Goal: Task Accomplishment & Management: Use online tool/utility

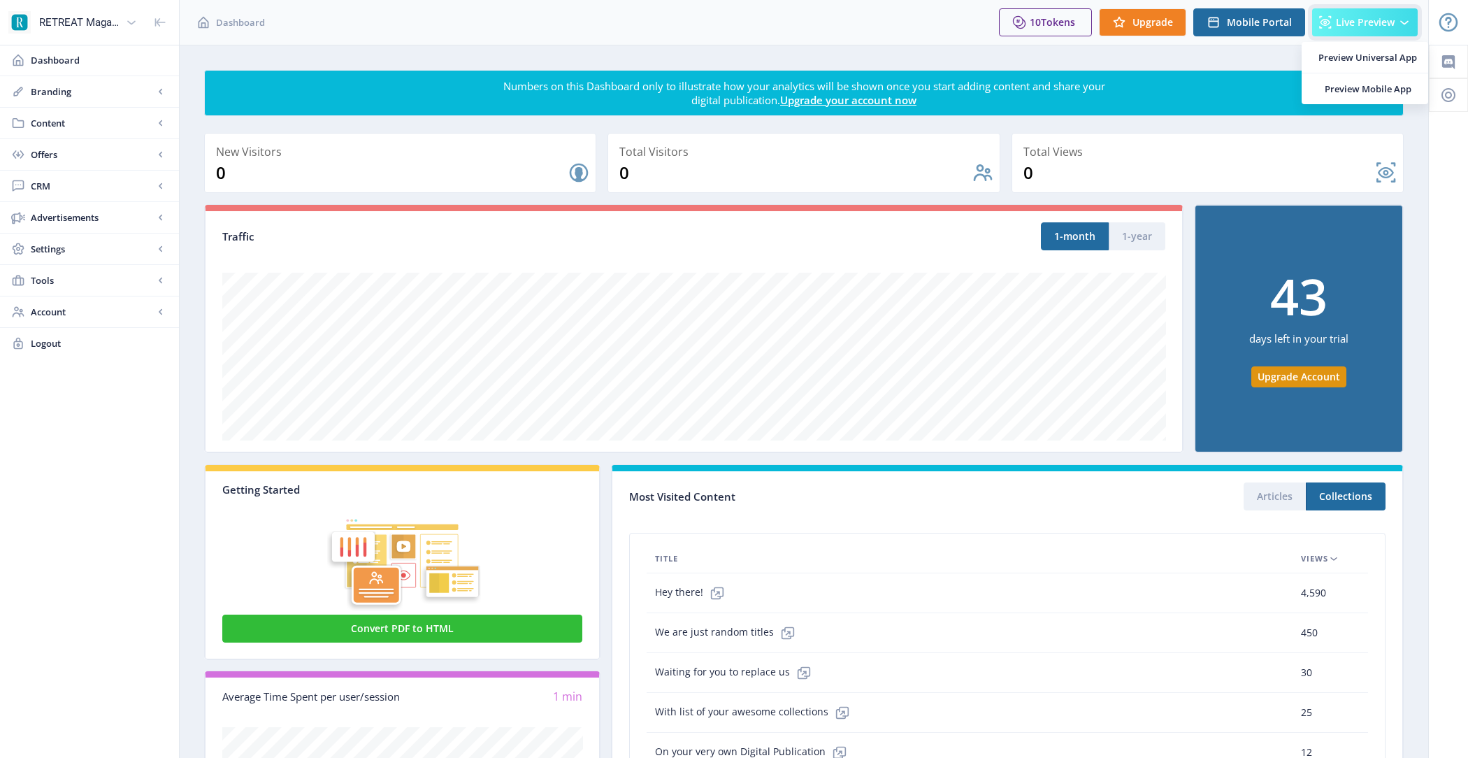
click at [1397, 22] on icon at bounding box center [1404, 22] width 14 height 14
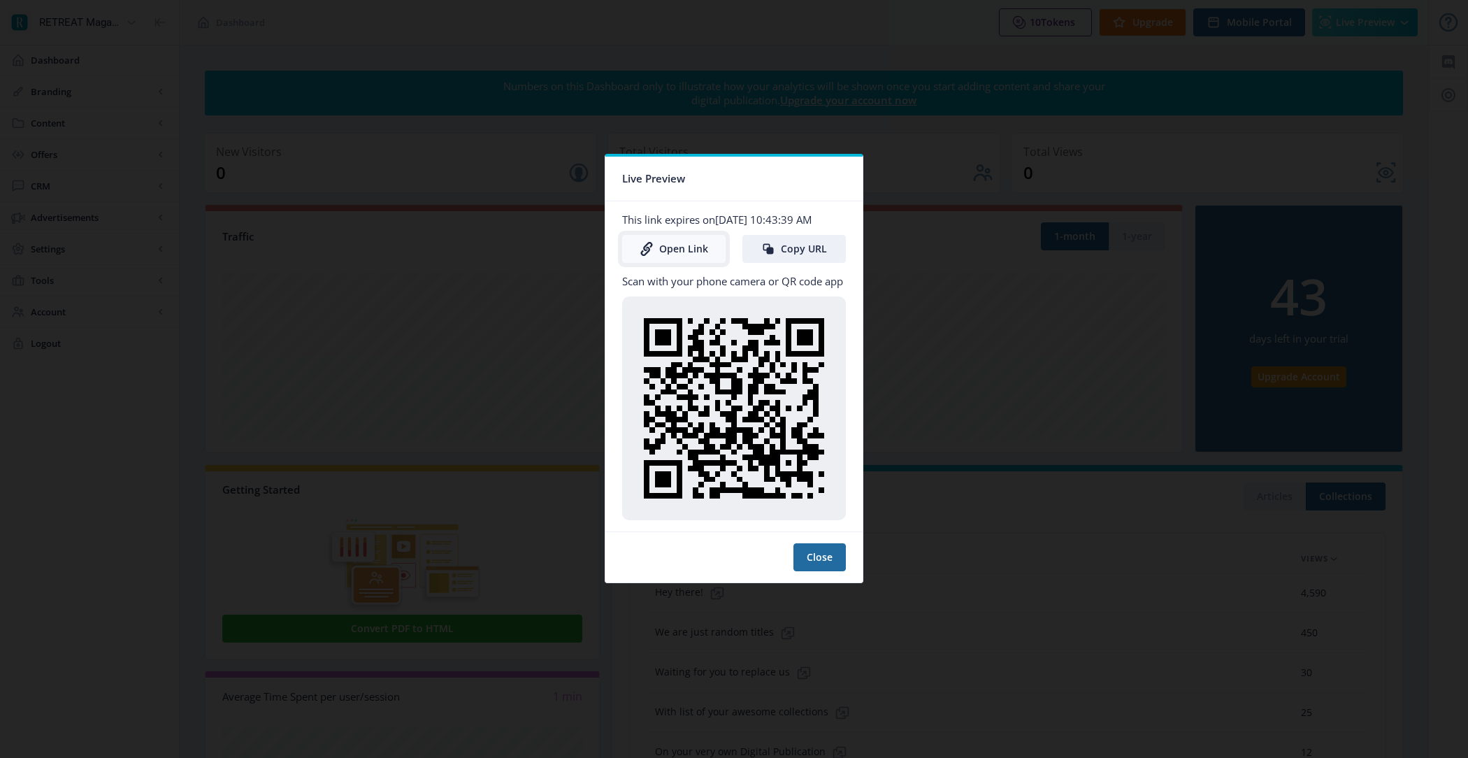
click at [682, 245] on link "Open Link" at bounding box center [673, 249] width 103 height 28
click at [825, 543] on button "Close" at bounding box center [819, 557] width 52 height 28
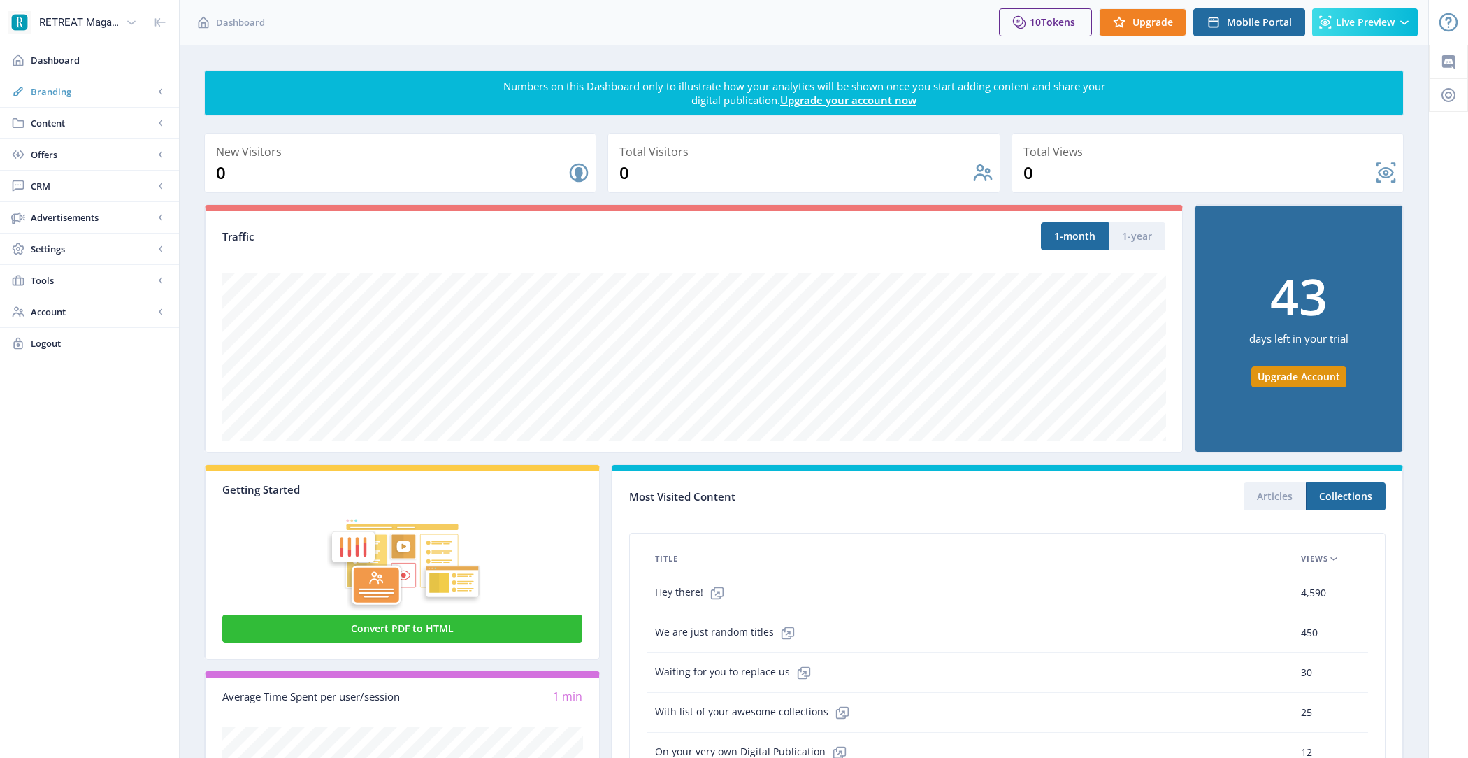
click at [121, 93] on span "Branding" at bounding box center [92, 92] width 123 height 14
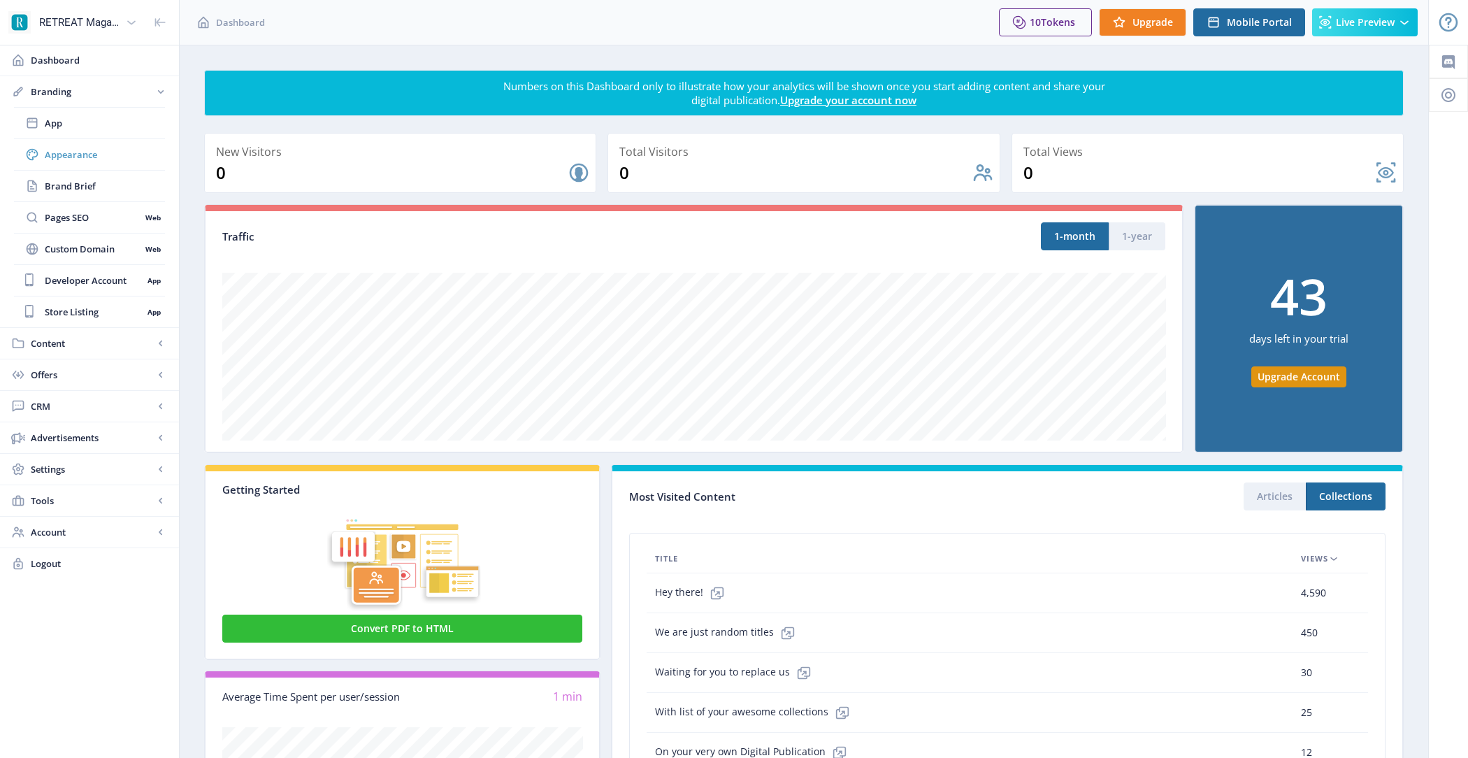
click at [115, 153] on span "Appearance" at bounding box center [105, 154] width 120 height 14
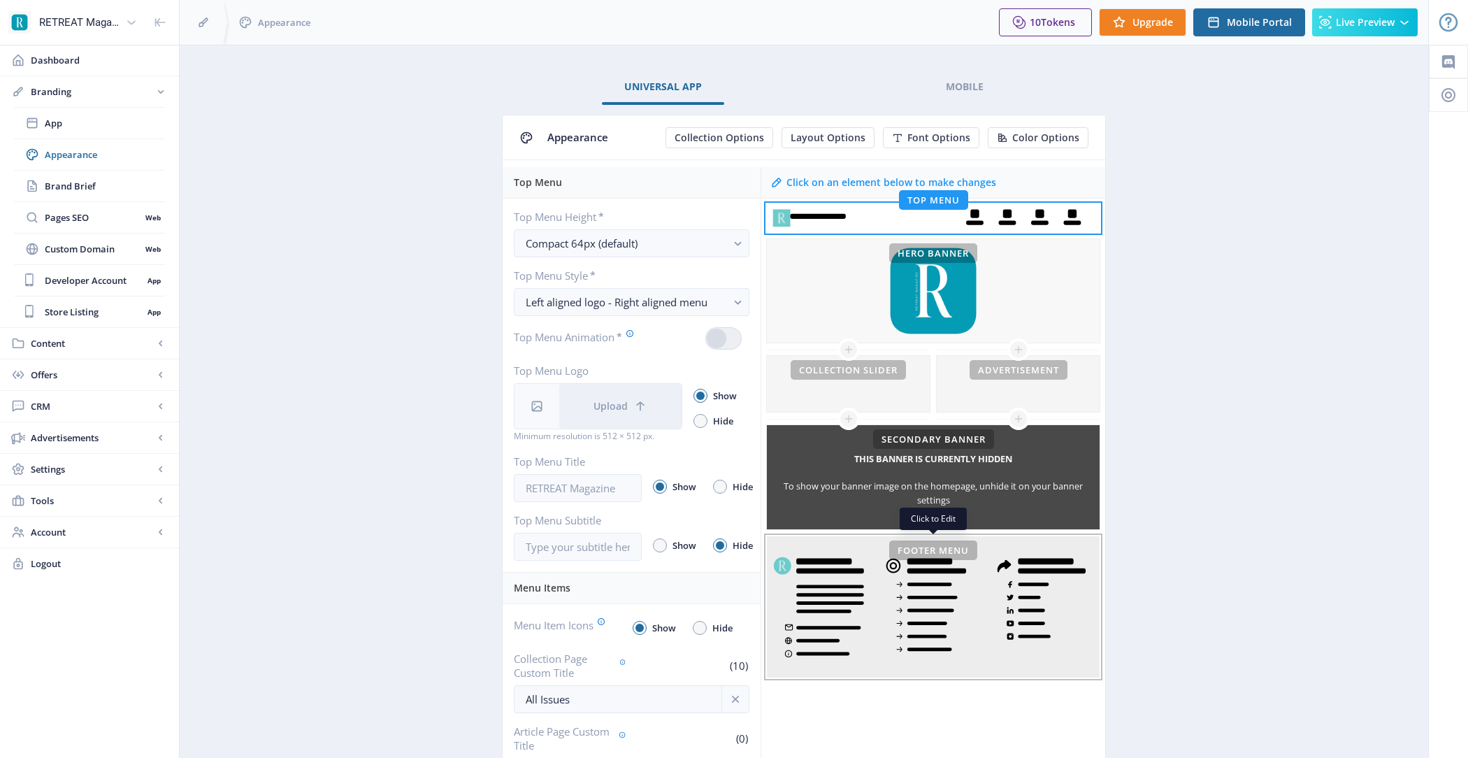
click at [861, 642] on rect at bounding box center [933, 606] width 333 height 141
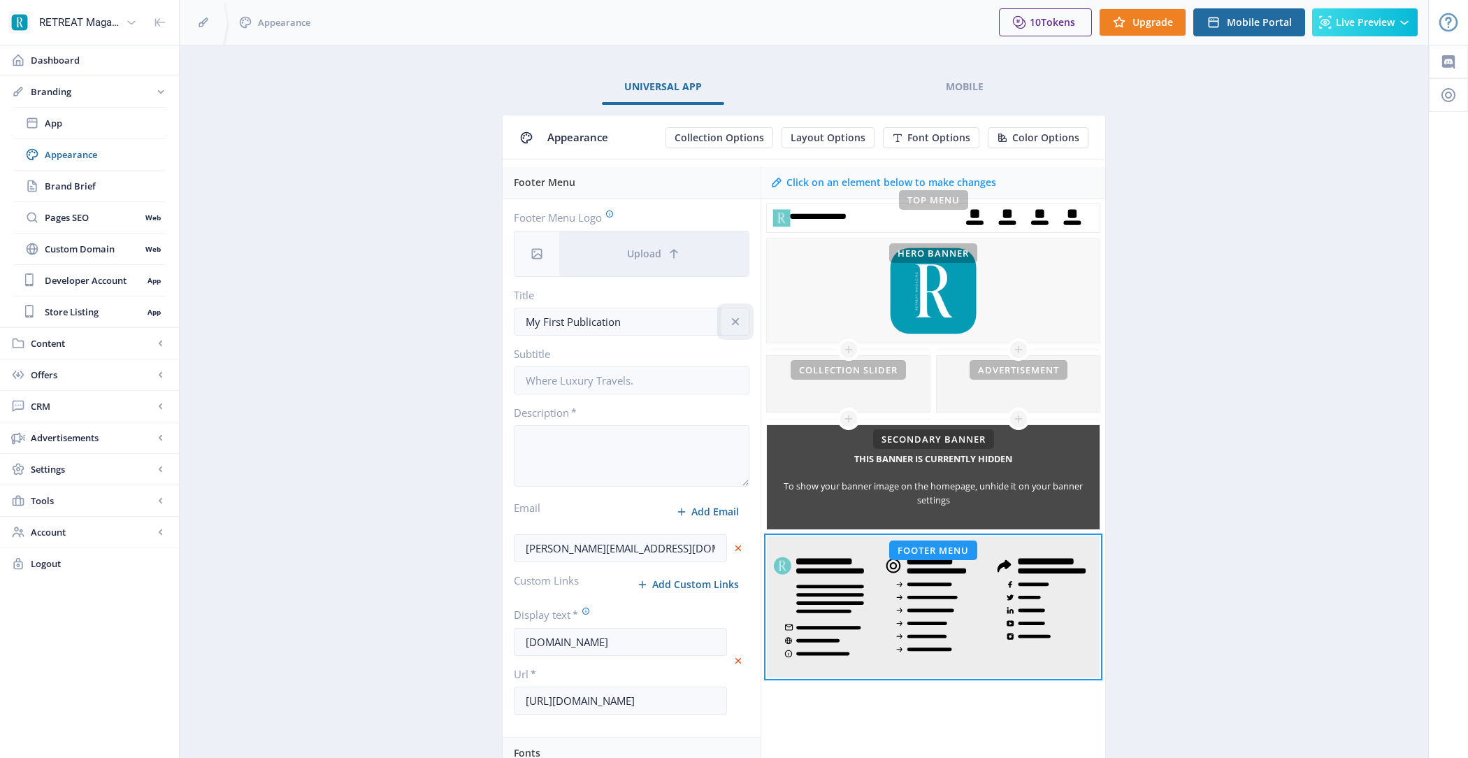
click at [730, 324] on icon "info" at bounding box center [735, 321] width 14 height 14
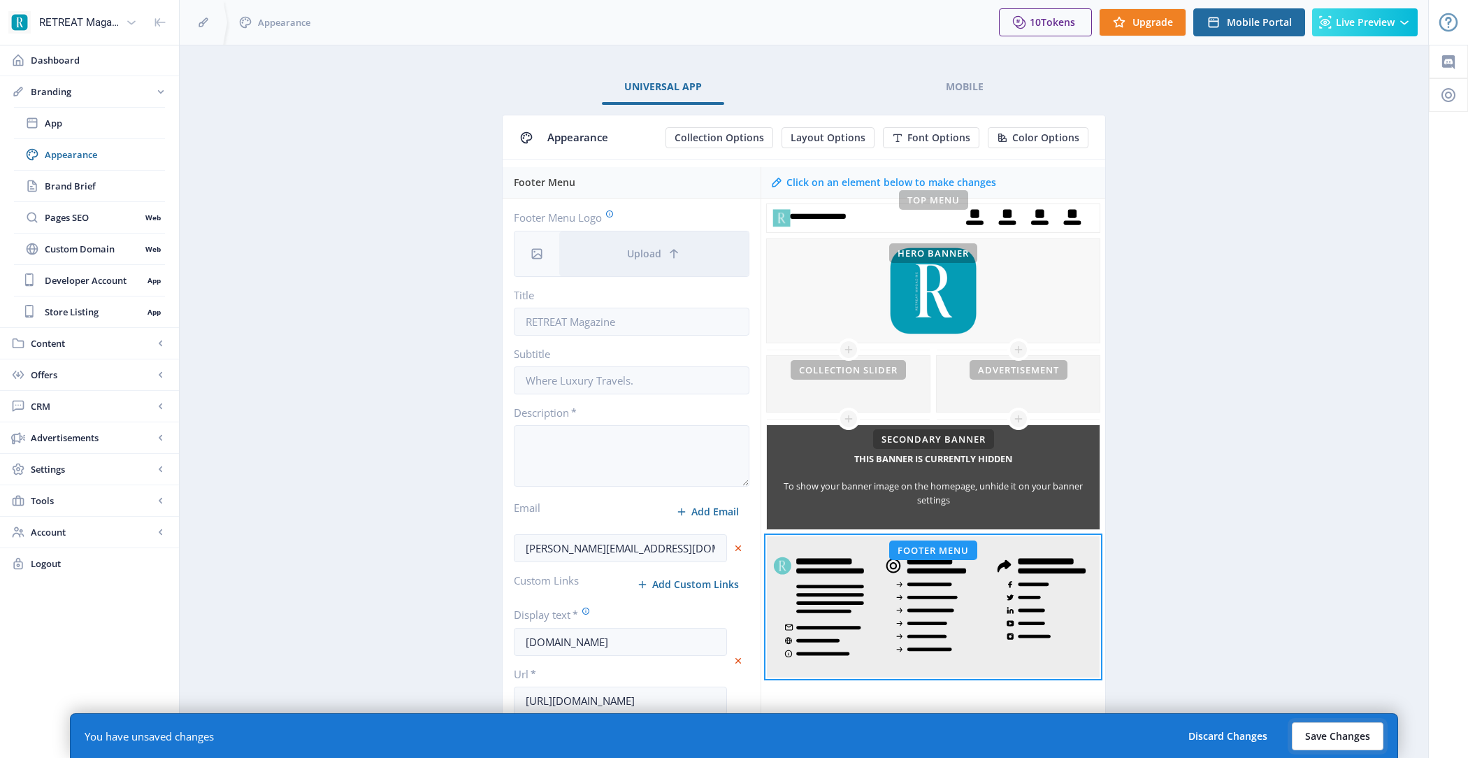
click at [1336, 741] on button "Save Changes" at bounding box center [1337, 736] width 92 height 28
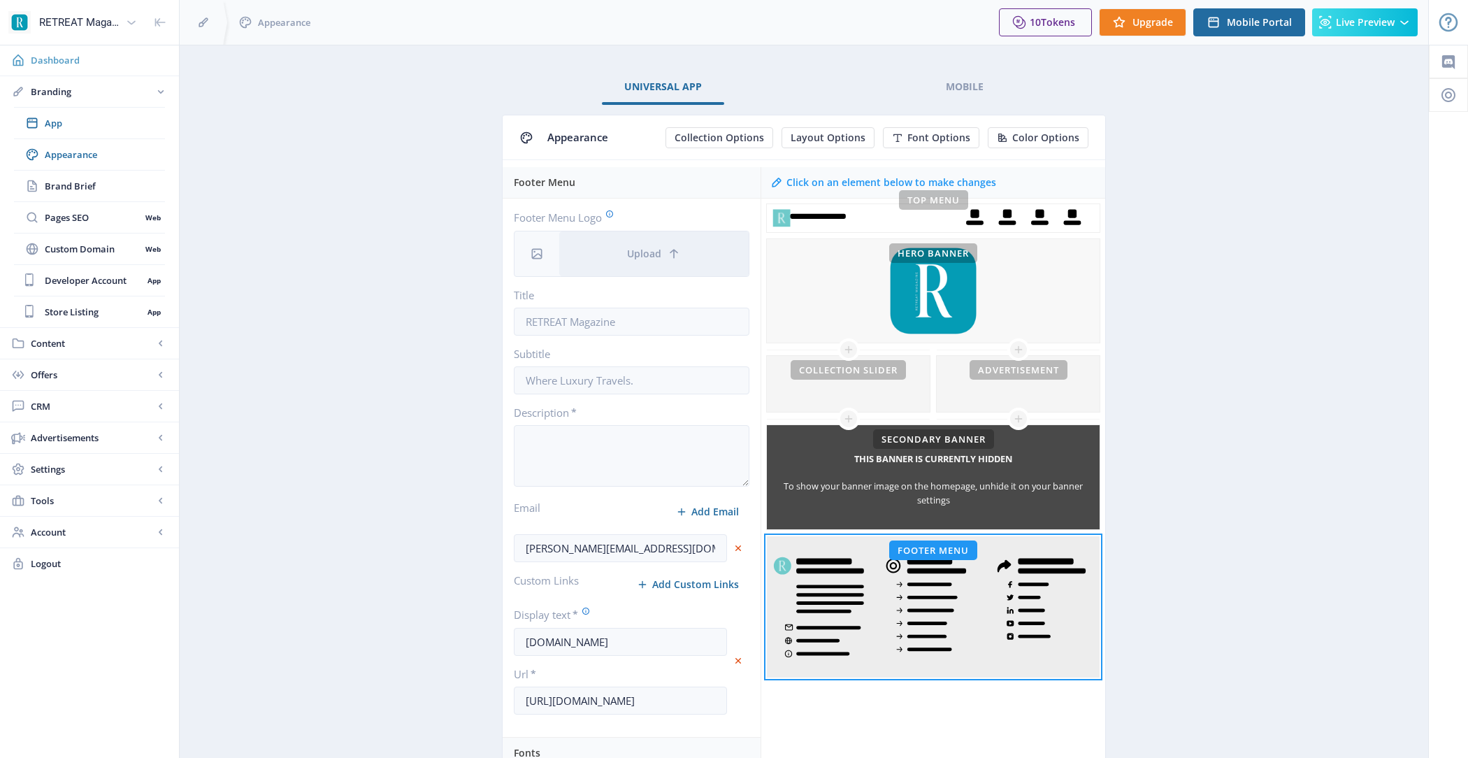
click at [120, 59] on span "Dashboard" at bounding box center [99, 60] width 137 height 14
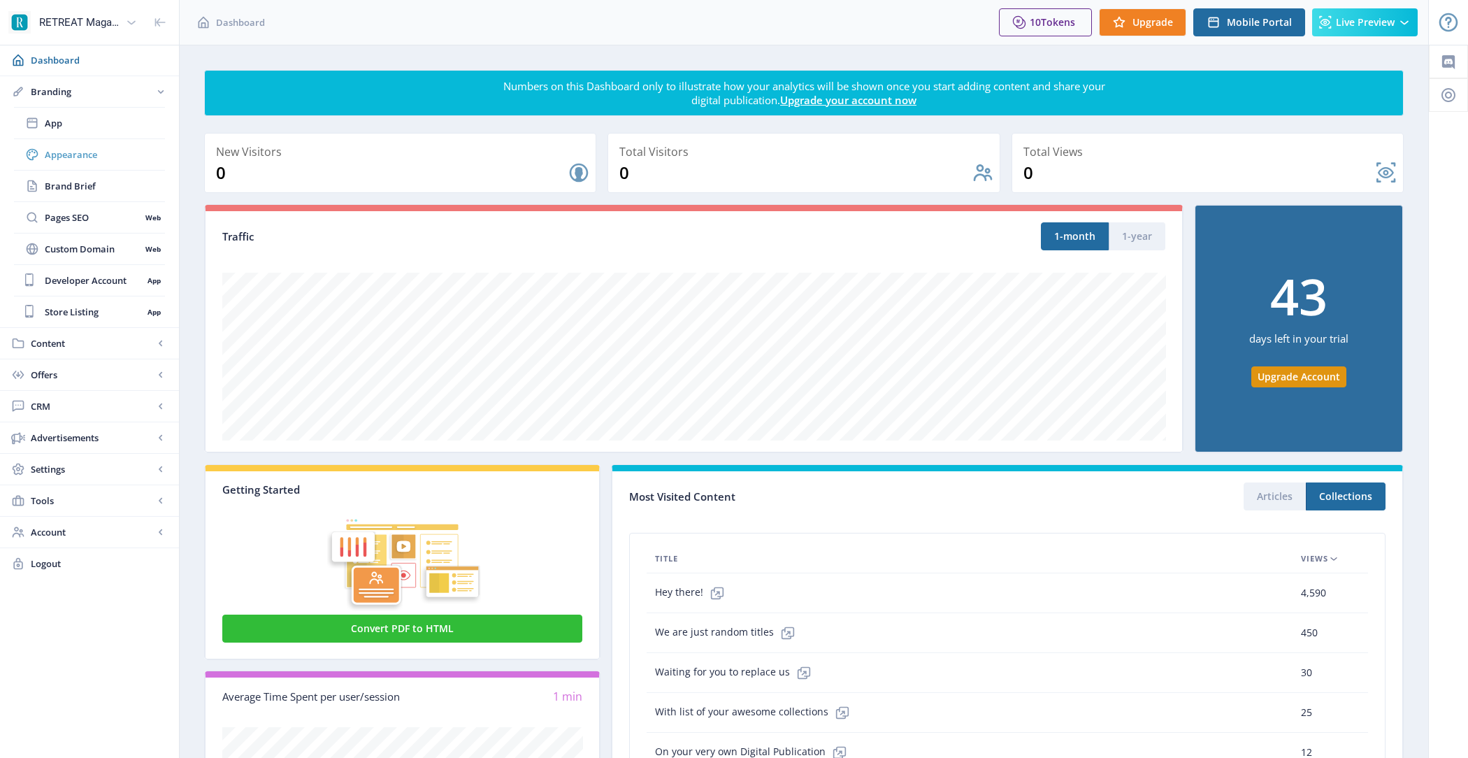
click at [89, 142] on link "Appearance" at bounding box center [89, 154] width 151 height 31
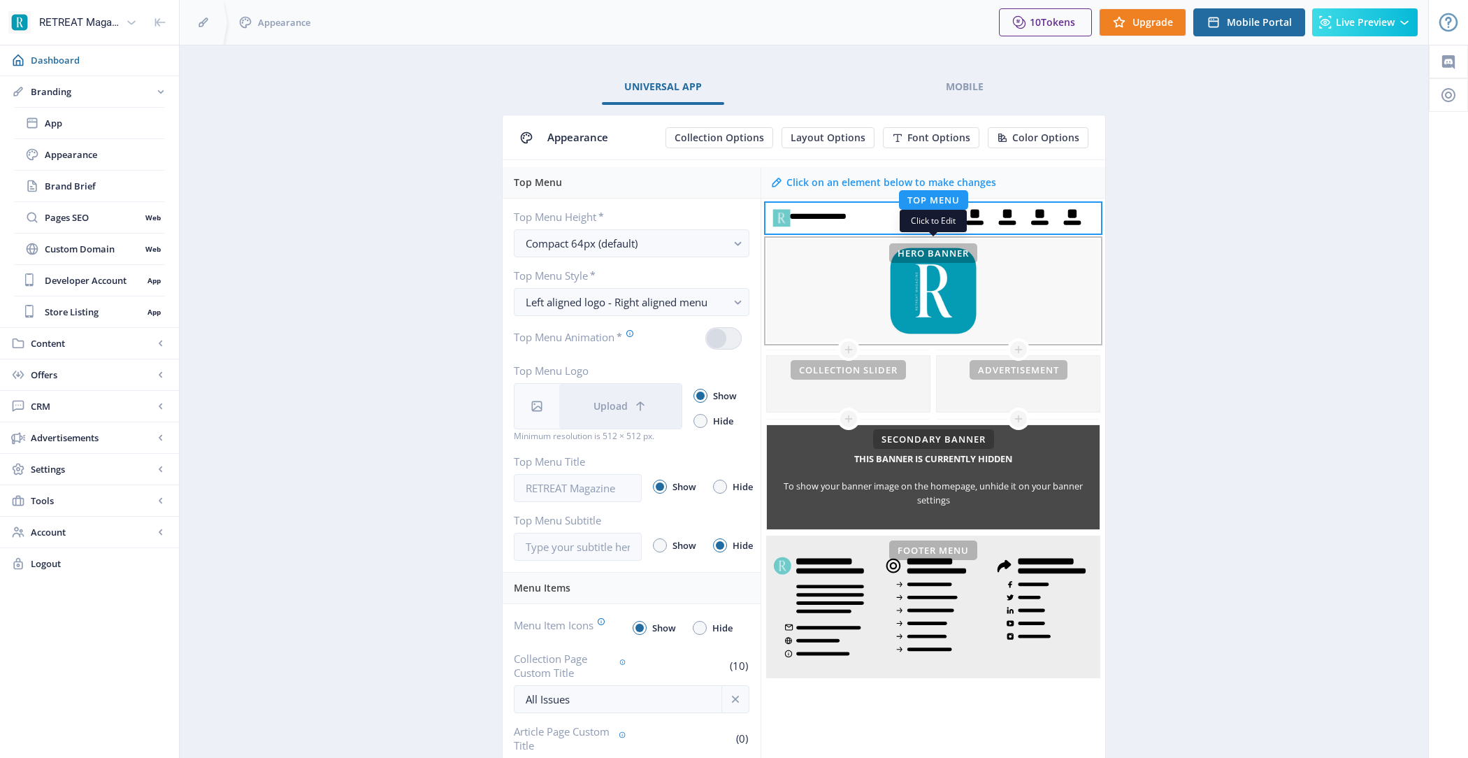
click at [869, 271] on div "This banner is currently hidden To show your banner image on the homepage, unhi…" at bounding box center [933, 291] width 333 height 104
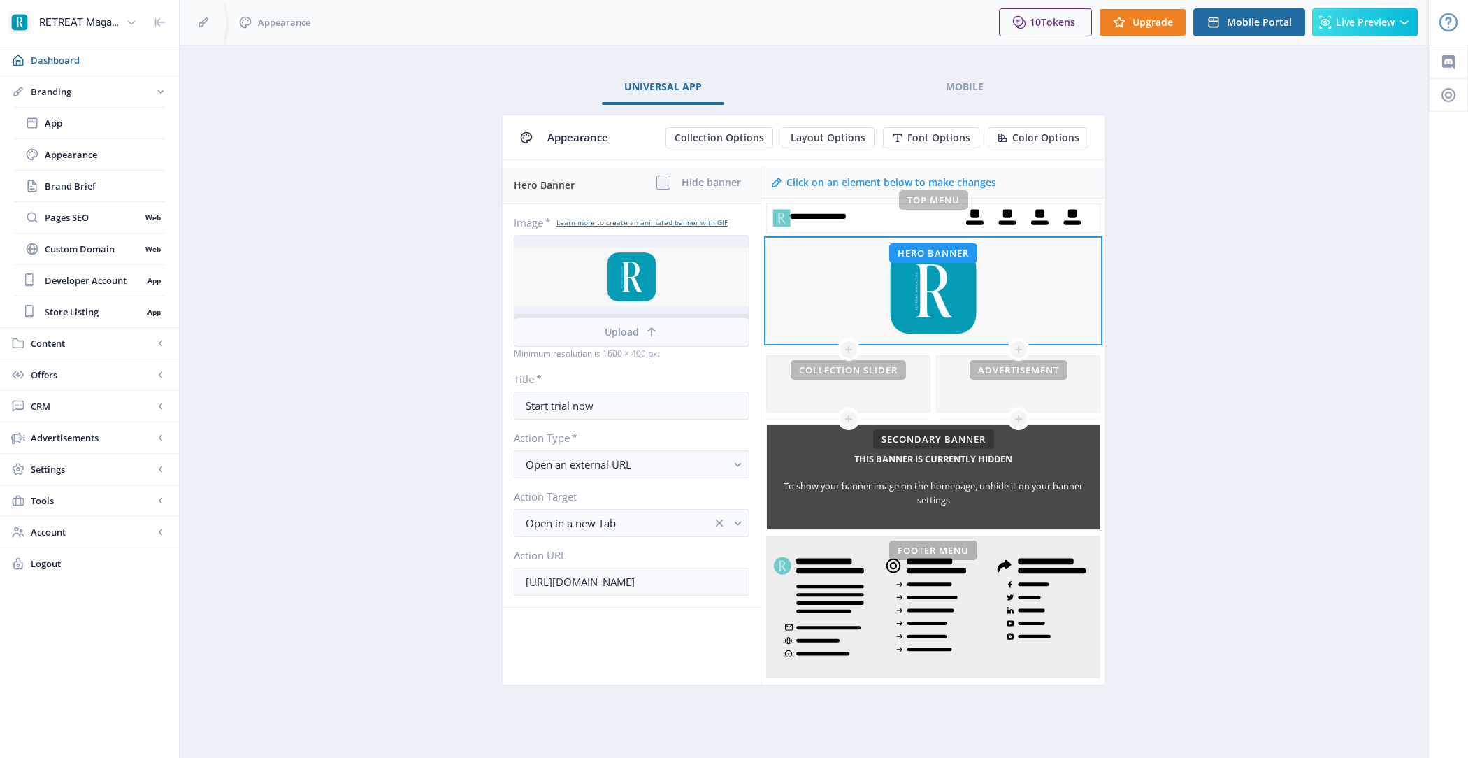
click at [660, 318] on button "Upload" at bounding box center [631, 332] width 234 height 28
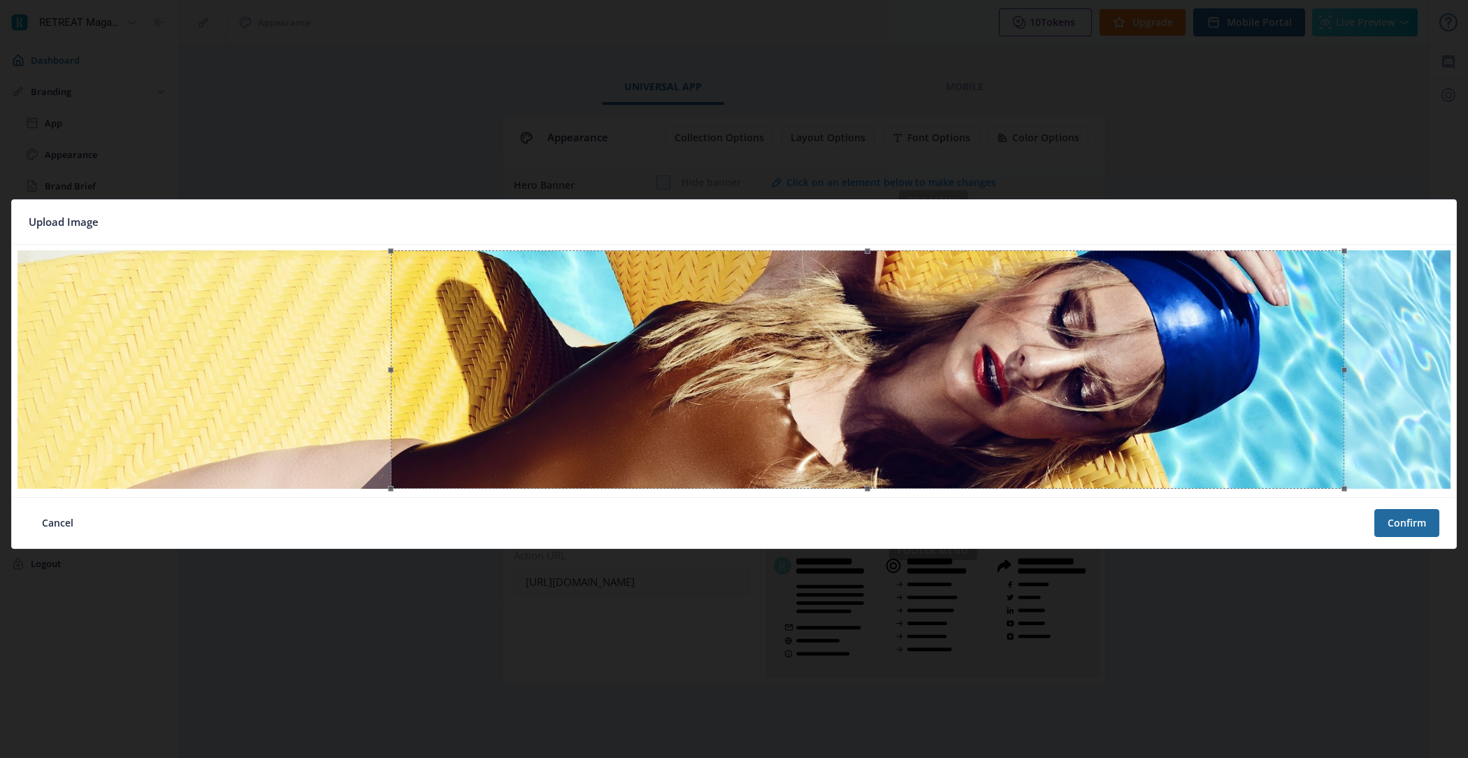
drag, startPoint x: 697, startPoint y: 328, endPoint x: 827, endPoint y: 349, distance: 131.7
click at [827, 349] on div at bounding box center [867, 369] width 953 height 238
click at [1102, 94] on div at bounding box center [734, 379] width 1468 height 758
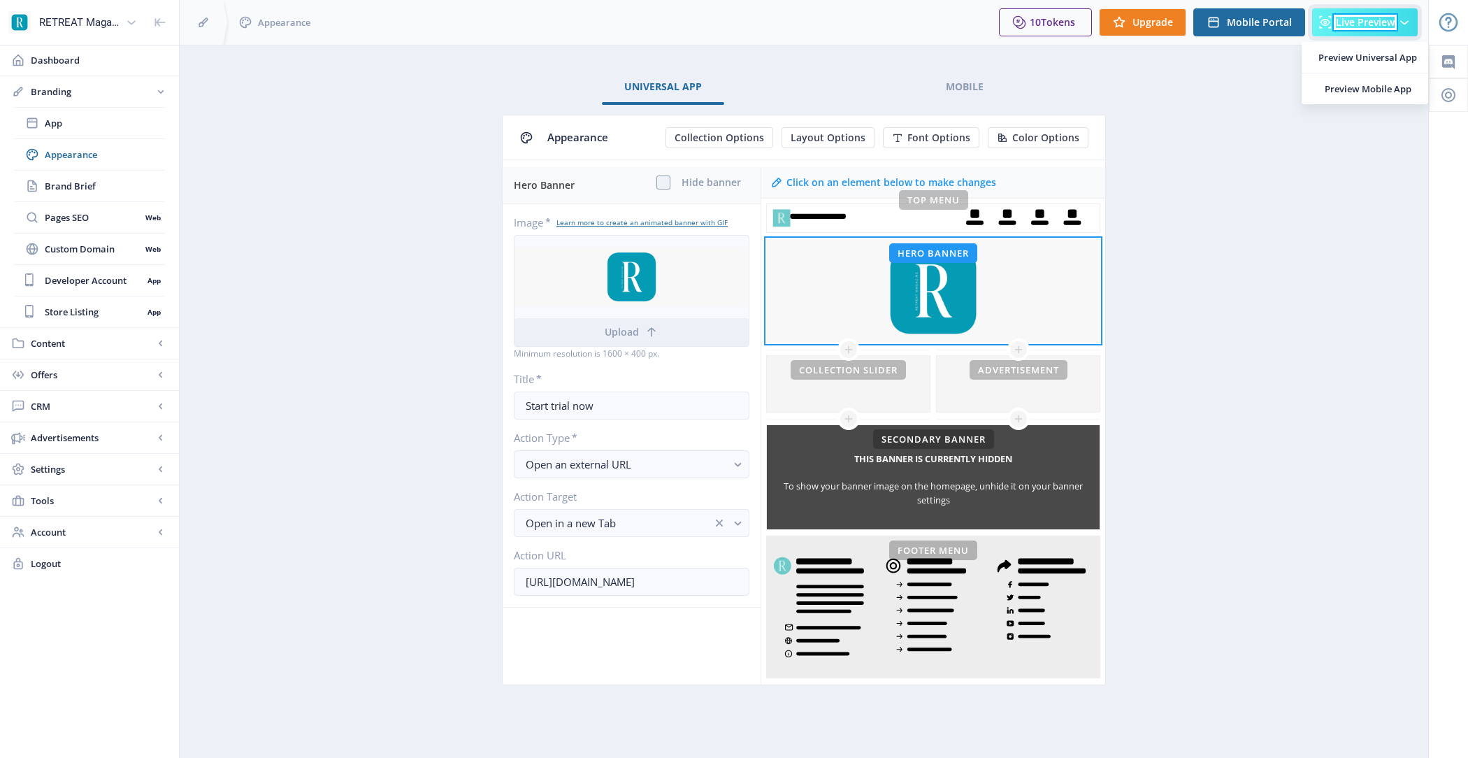
click at [1361, 18] on span "Live Preview" at bounding box center [1364, 22] width 59 height 11
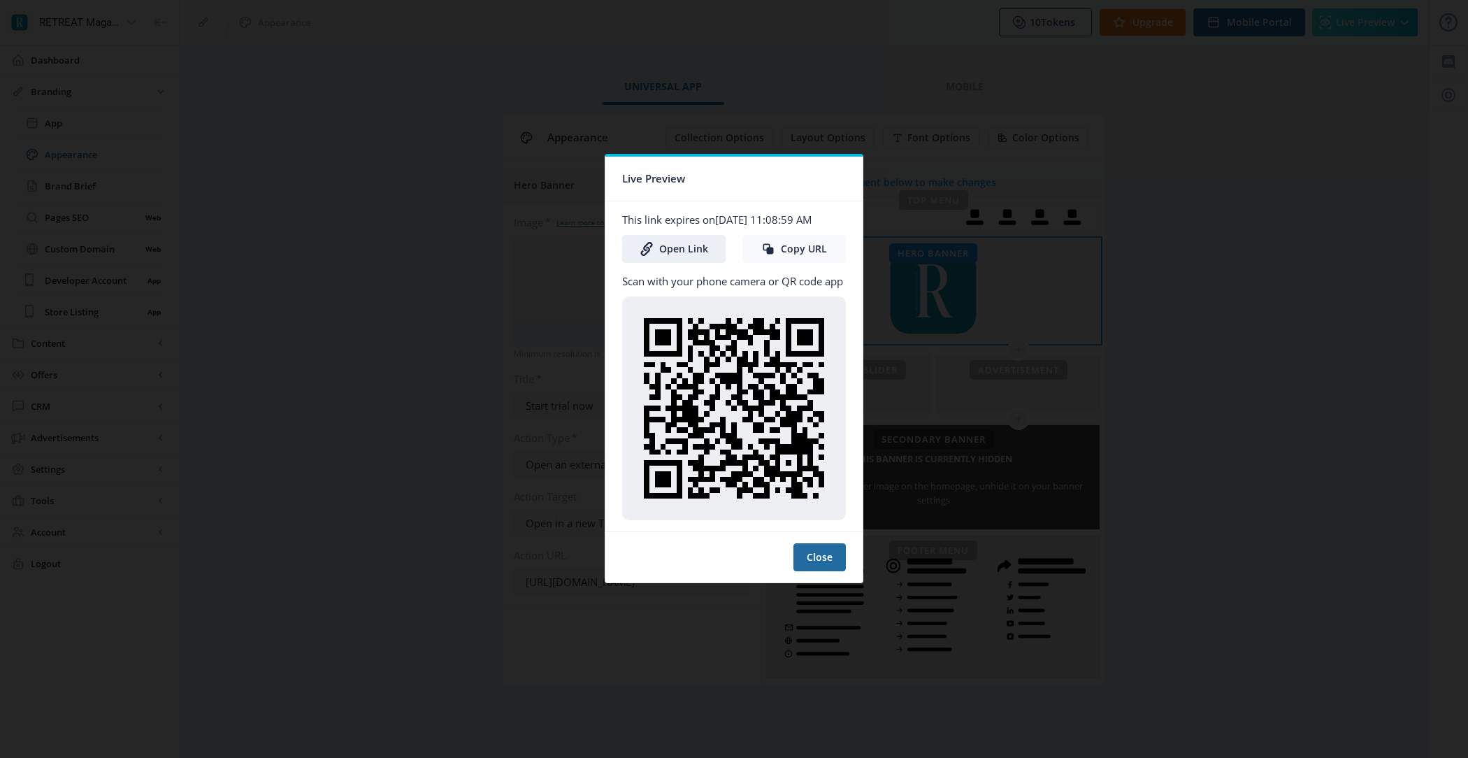
click at [765, 252] on icon at bounding box center [768, 249] width 14 height 14
click at [808, 545] on button "Close" at bounding box center [819, 557] width 52 height 28
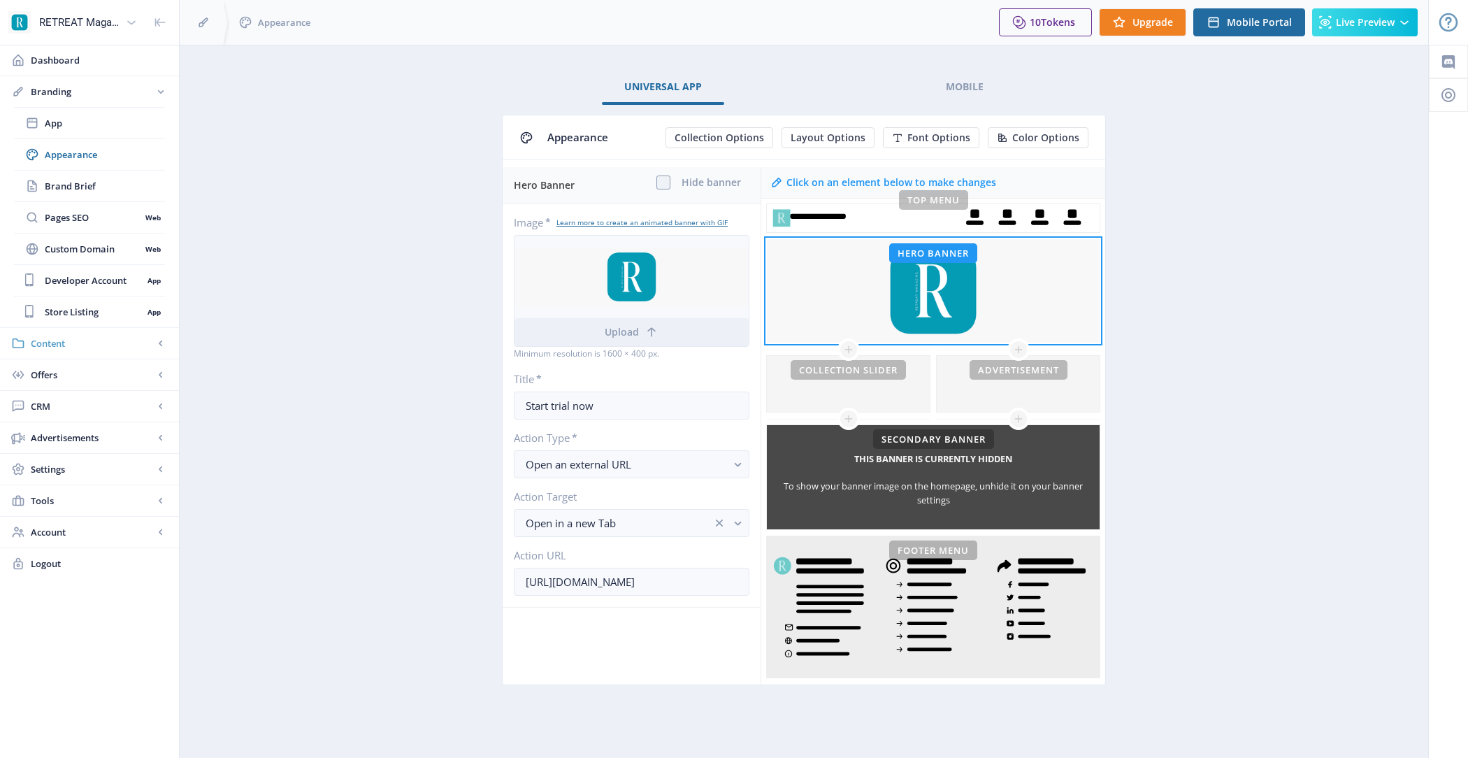
click at [83, 346] on span "Content" at bounding box center [92, 343] width 123 height 14
click at [128, 148] on span "Articles" at bounding box center [105, 154] width 120 height 14
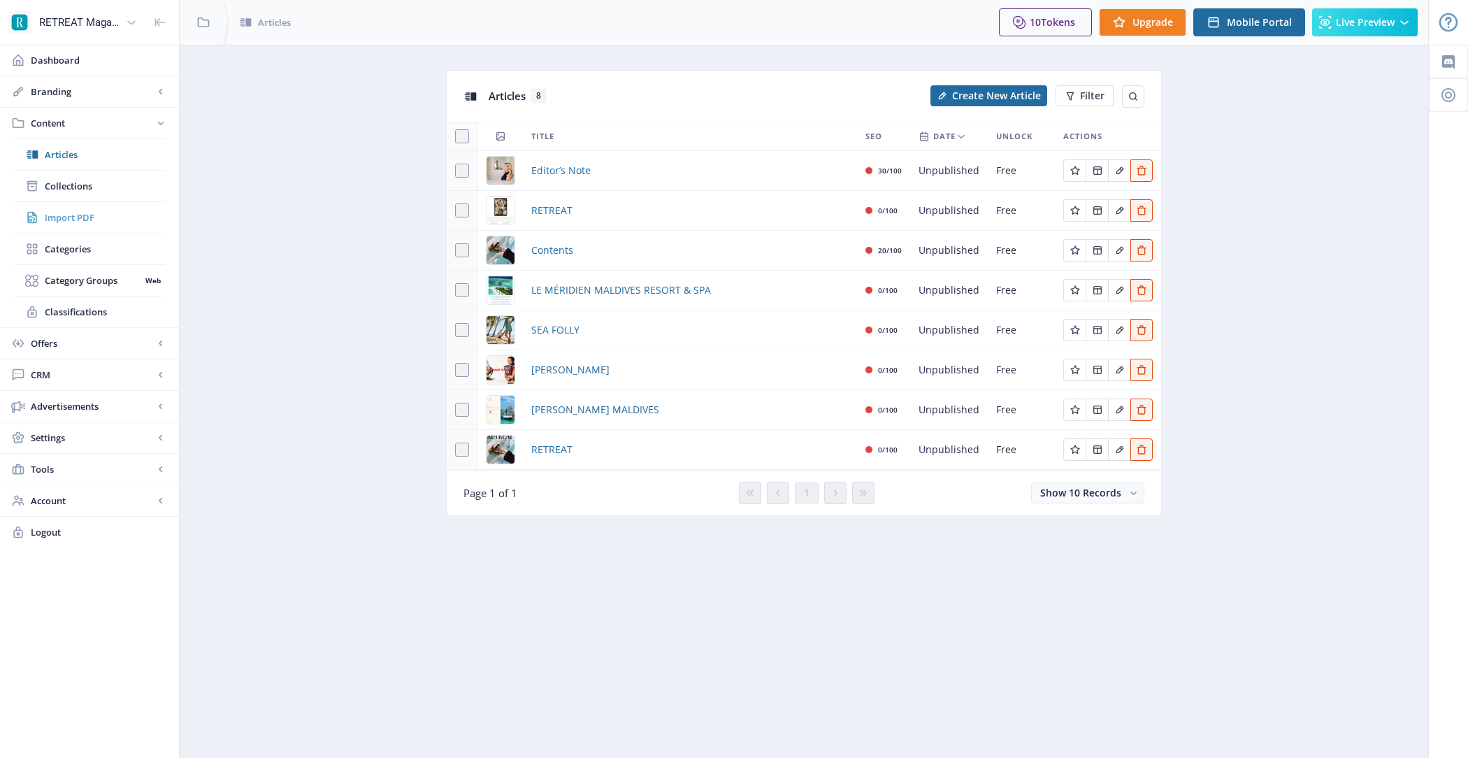
click at [100, 210] on span "Import PDF" at bounding box center [105, 217] width 120 height 14
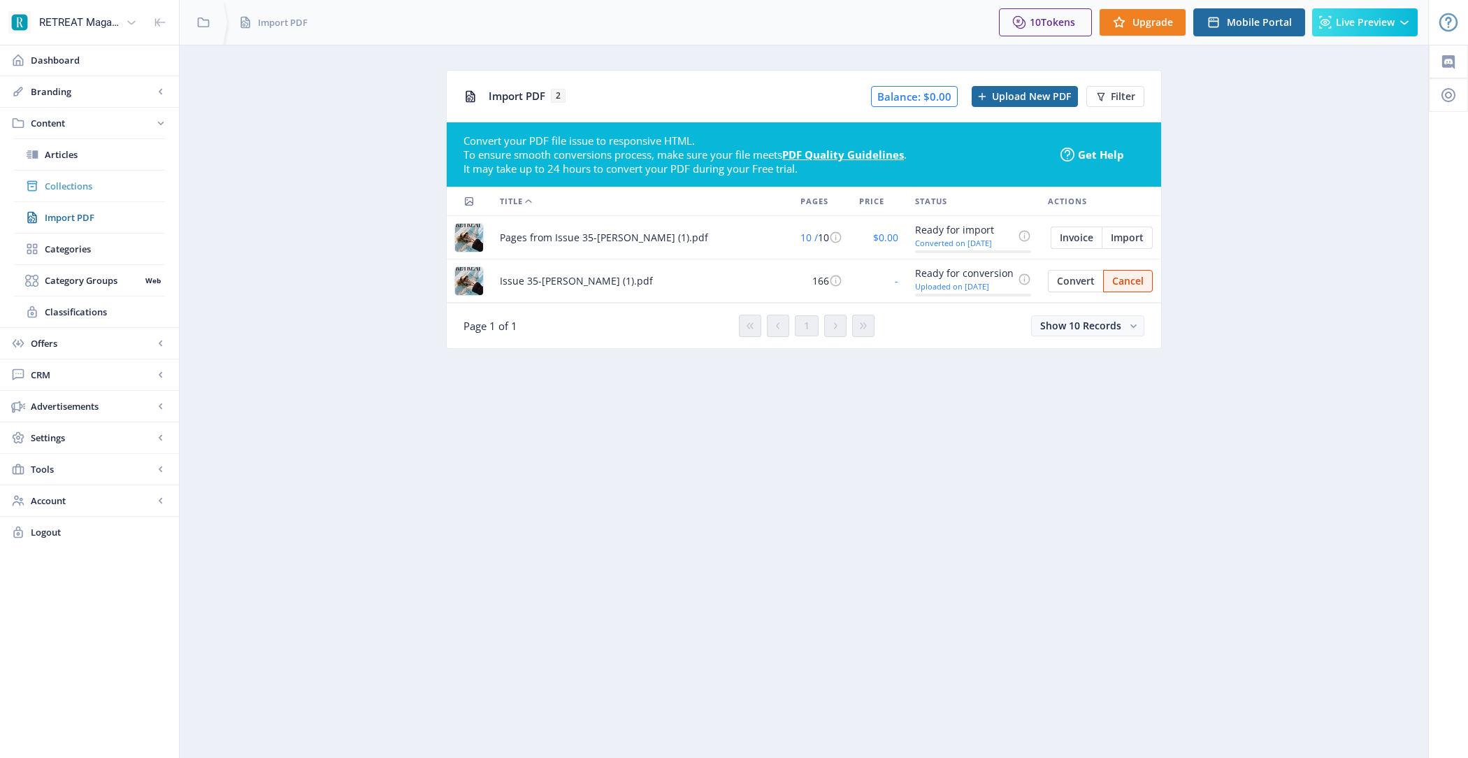
click at [107, 182] on span "Collections" at bounding box center [105, 186] width 120 height 14
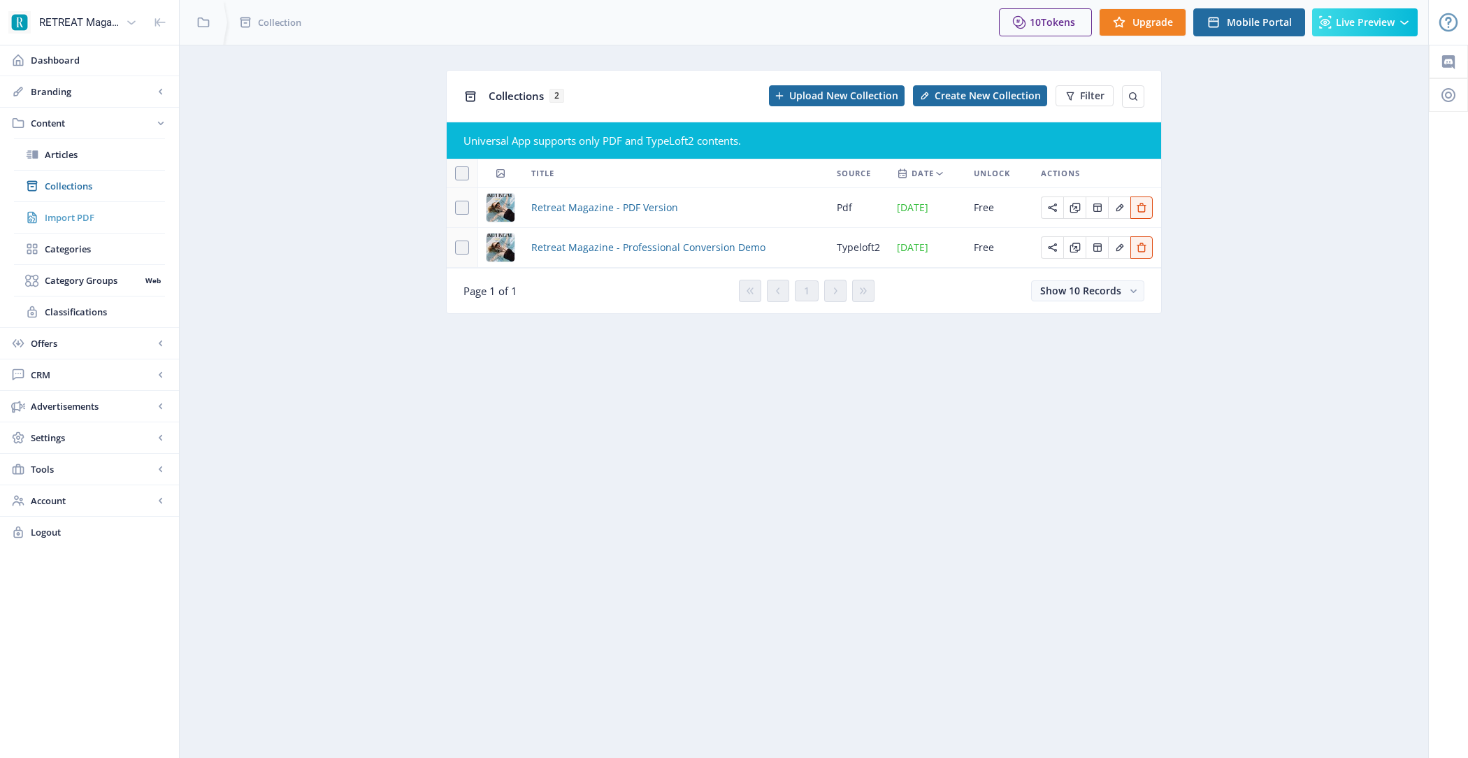
click at [91, 222] on span "Import PDF" at bounding box center [105, 217] width 120 height 14
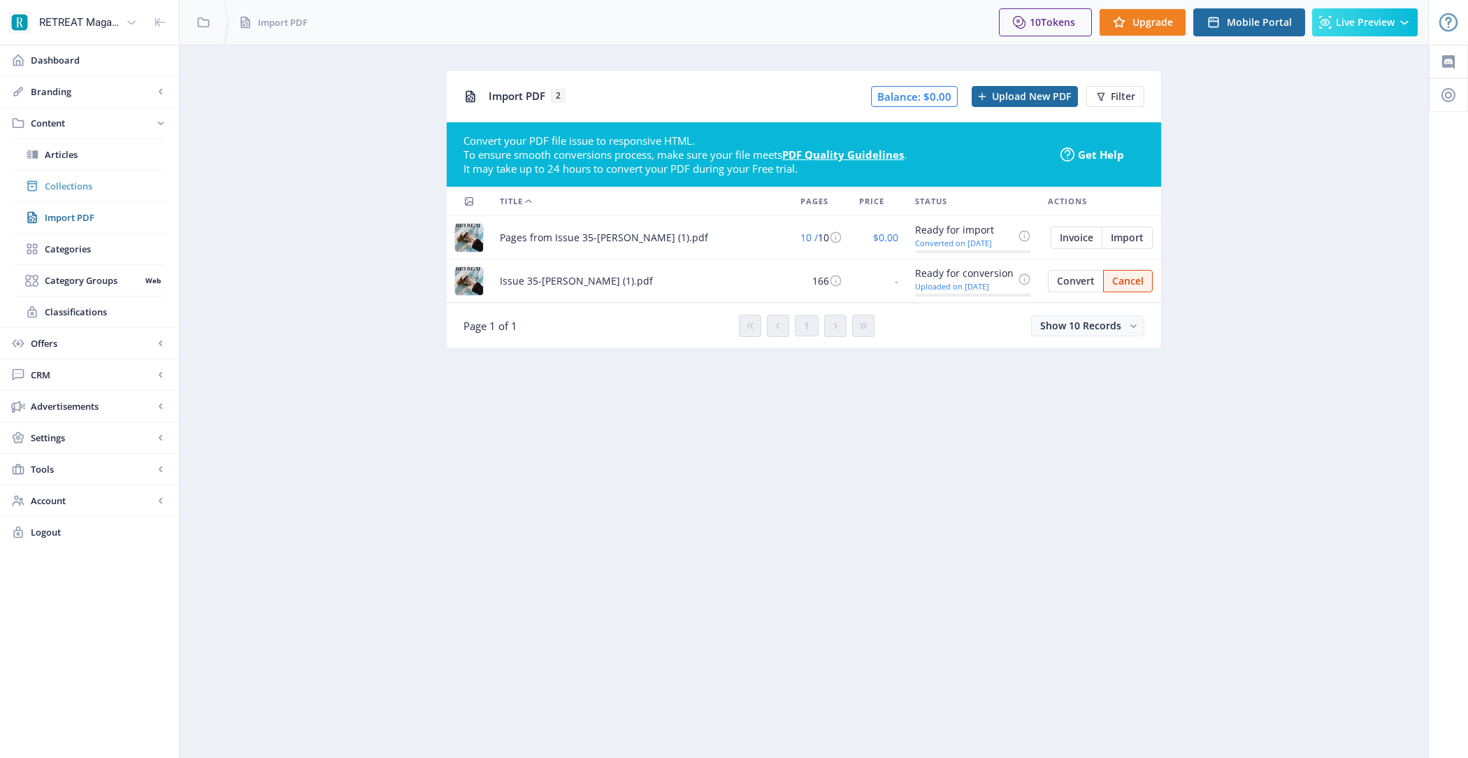
click at [61, 184] on span "Collections" at bounding box center [105, 186] width 120 height 14
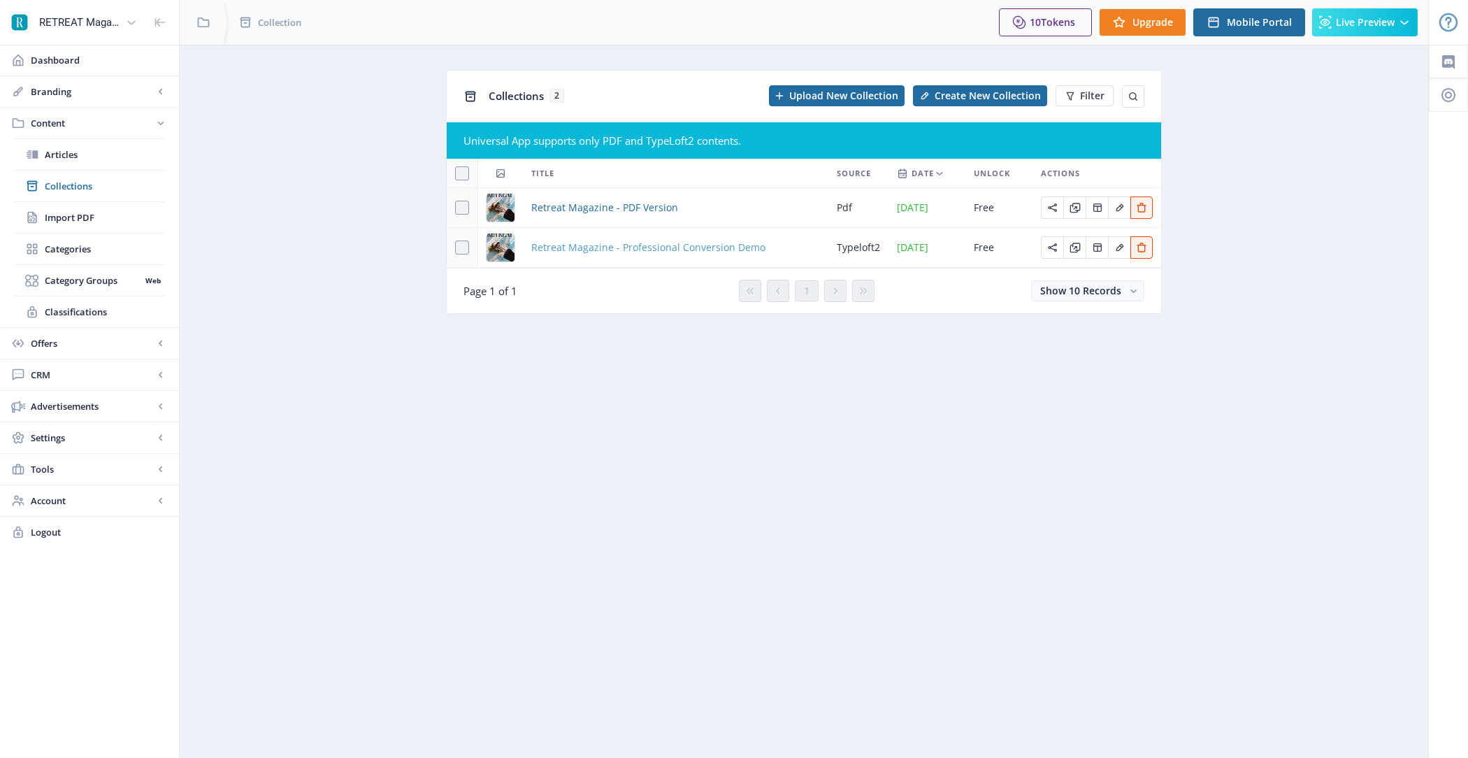
click at [640, 245] on span "Retreat Magazine - Professional Conversion Demo" at bounding box center [648, 247] width 234 height 17
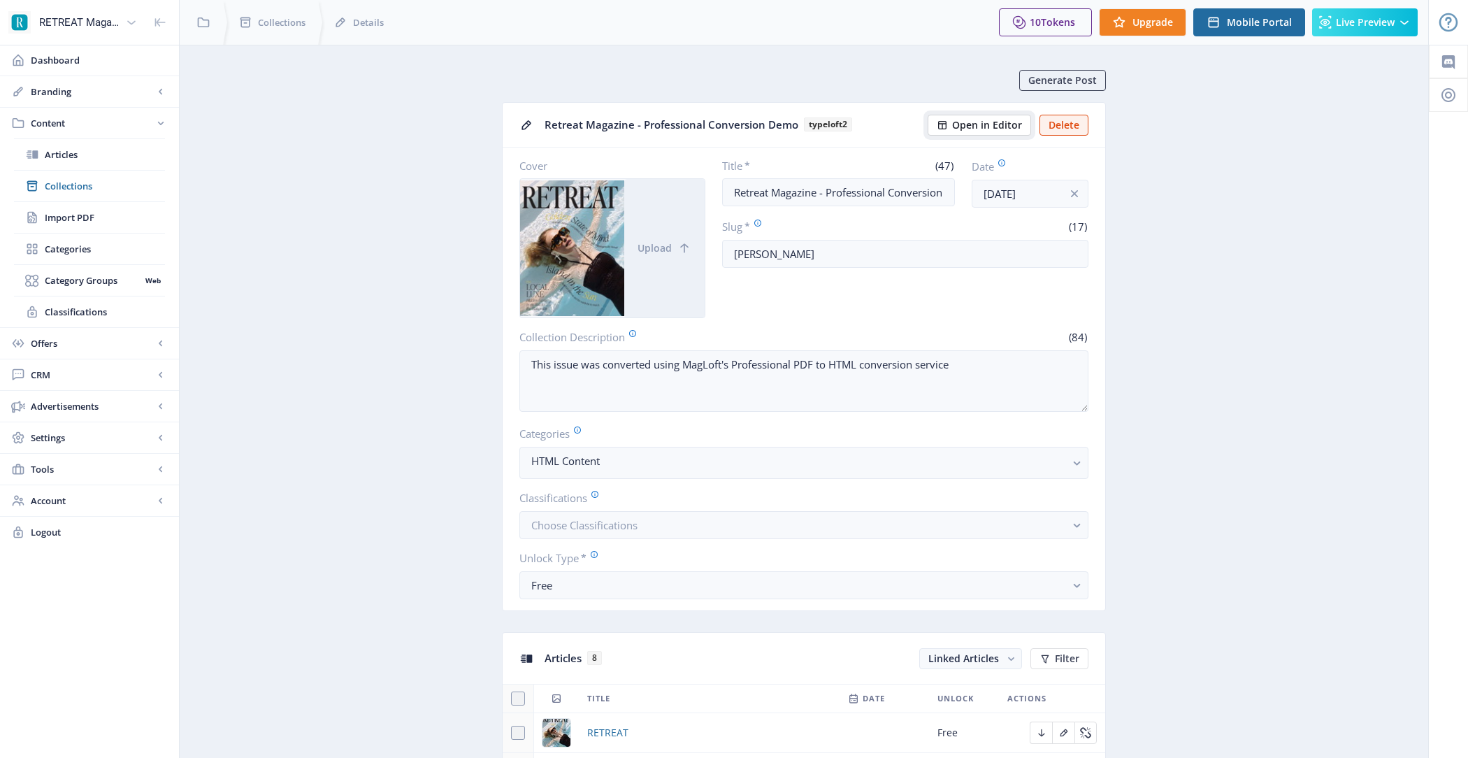
click at [982, 126] on span "Open in Editor" at bounding box center [987, 125] width 70 height 11
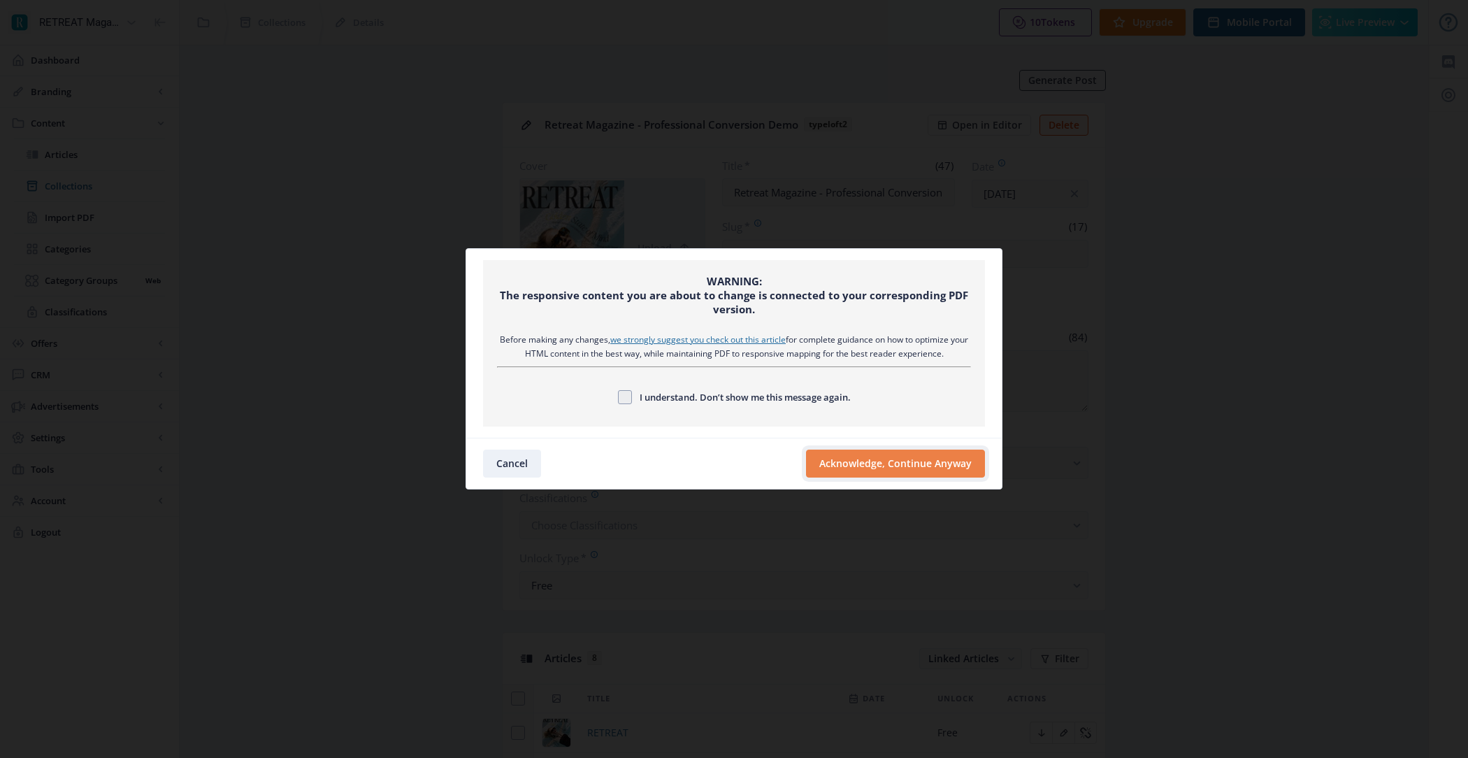
click at [881, 472] on button "Acknowledge, Continue Anyway" at bounding box center [895, 463] width 179 height 28
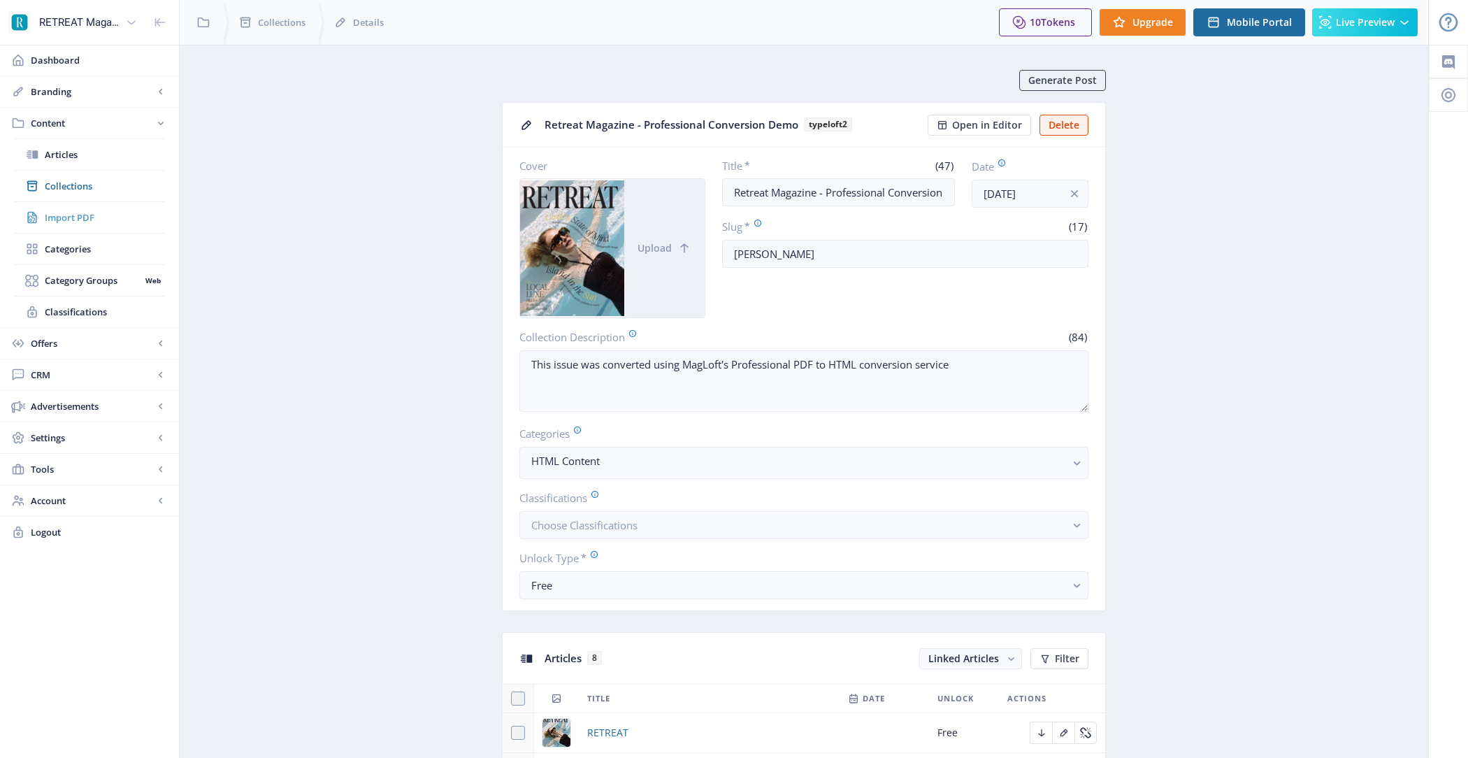
click at [98, 217] on span "Import PDF" at bounding box center [105, 217] width 120 height 14
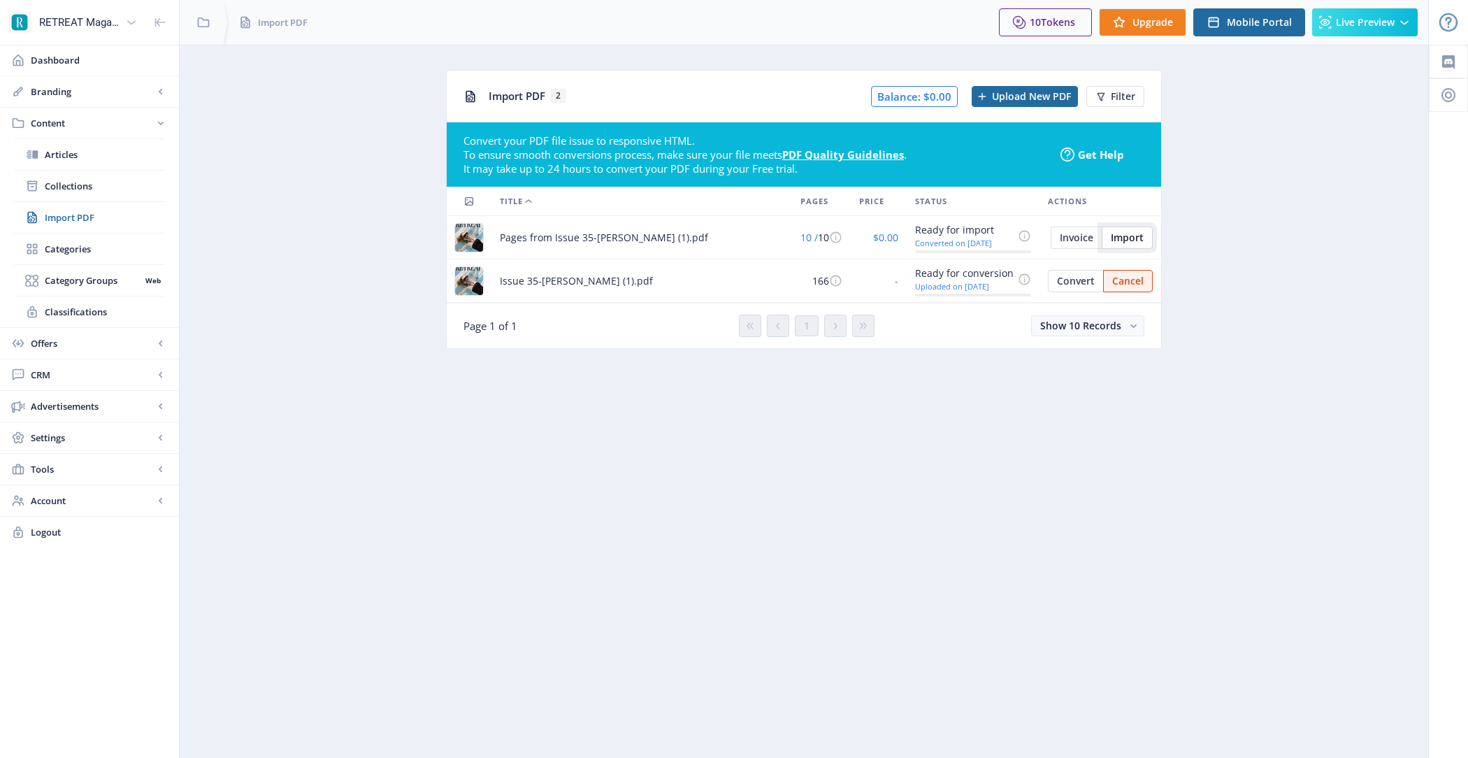
click at [1141, 237] on span "Import" at bounding box center [1126, 237] width 33 height 11
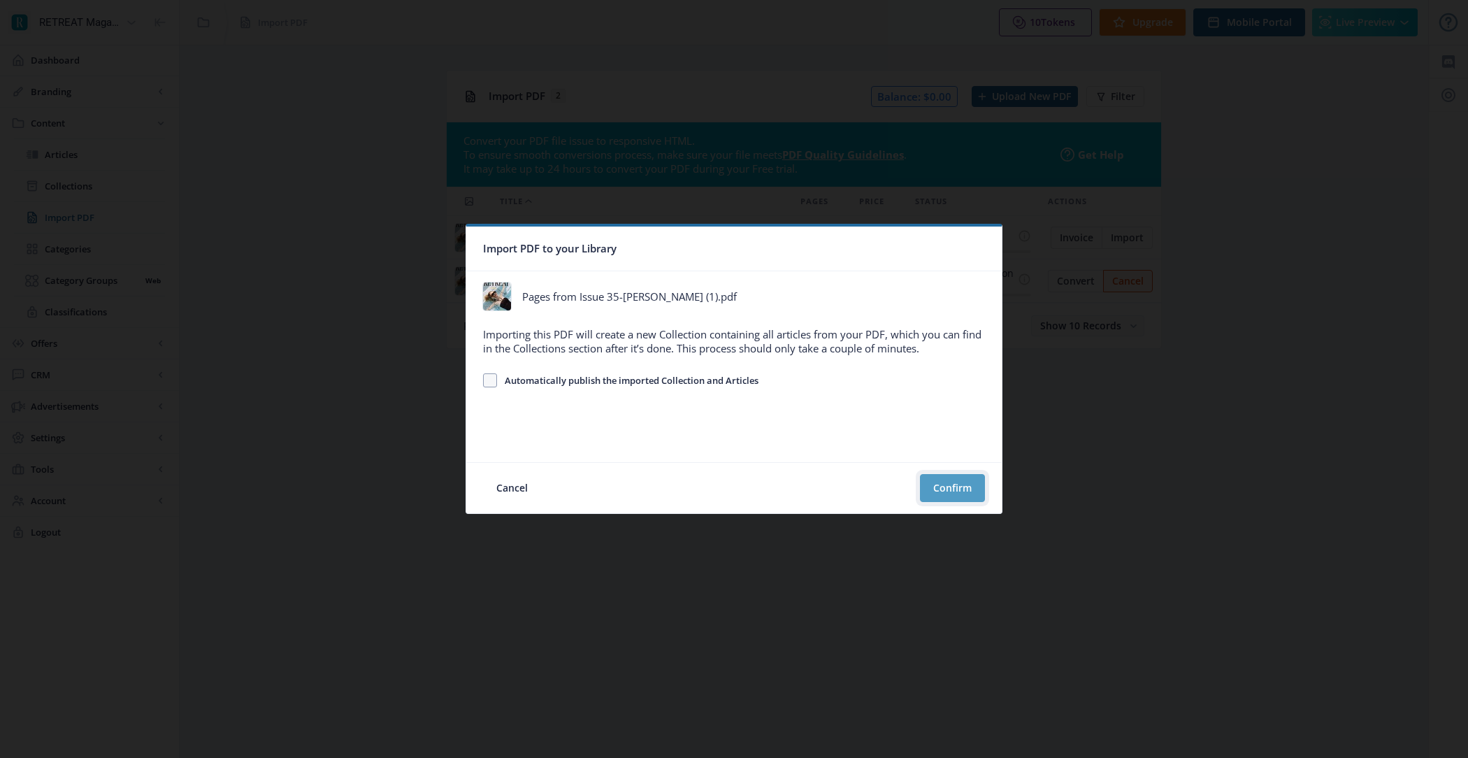
click at [953, 485] on button "Confirm" at bounding box center [952, 488] width 65 height 28
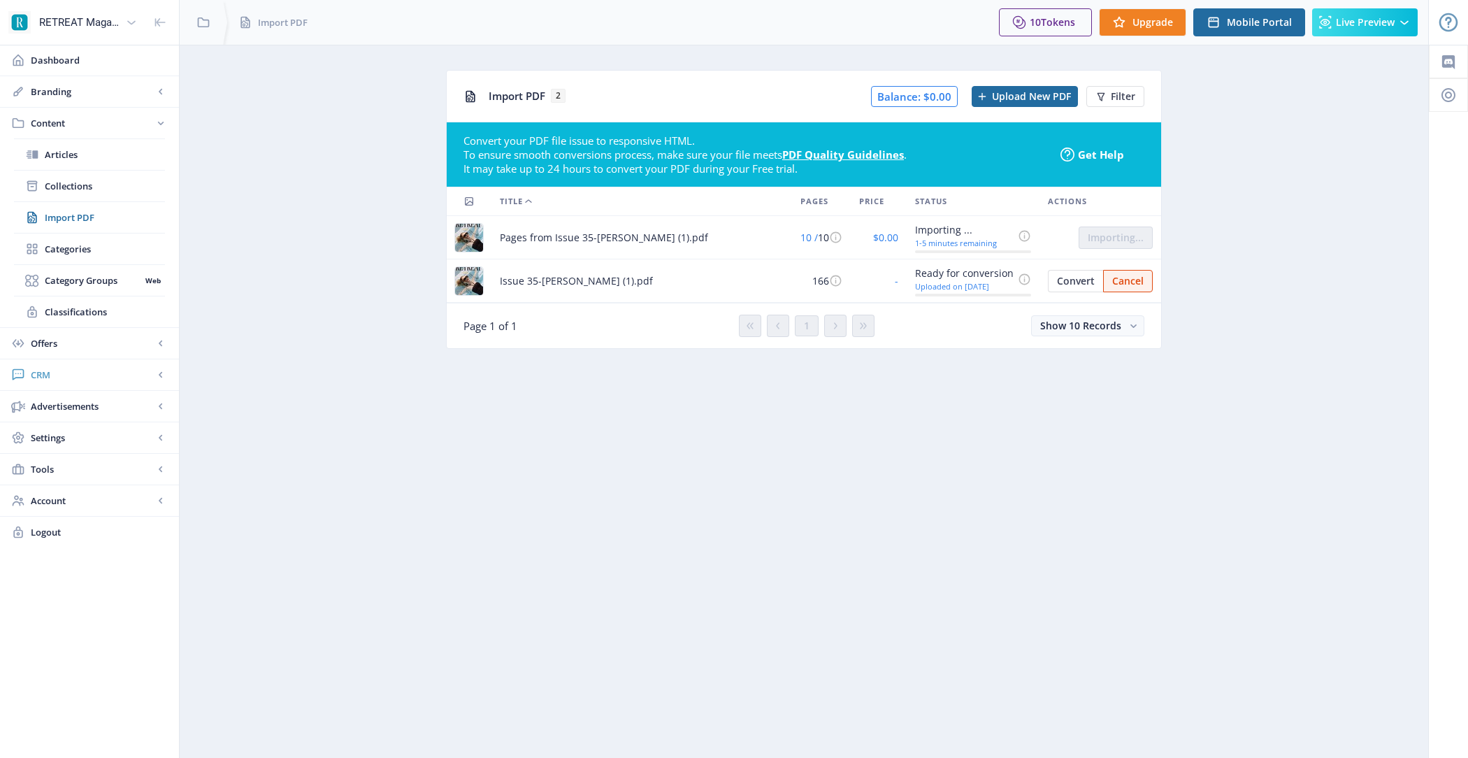
click at [97, 374] on span "CRM" at bounding box center [92, 375] width 123 height 14
click at [103, 220] on span "Readers" at bounding box center [105, 217] width 120 height 14
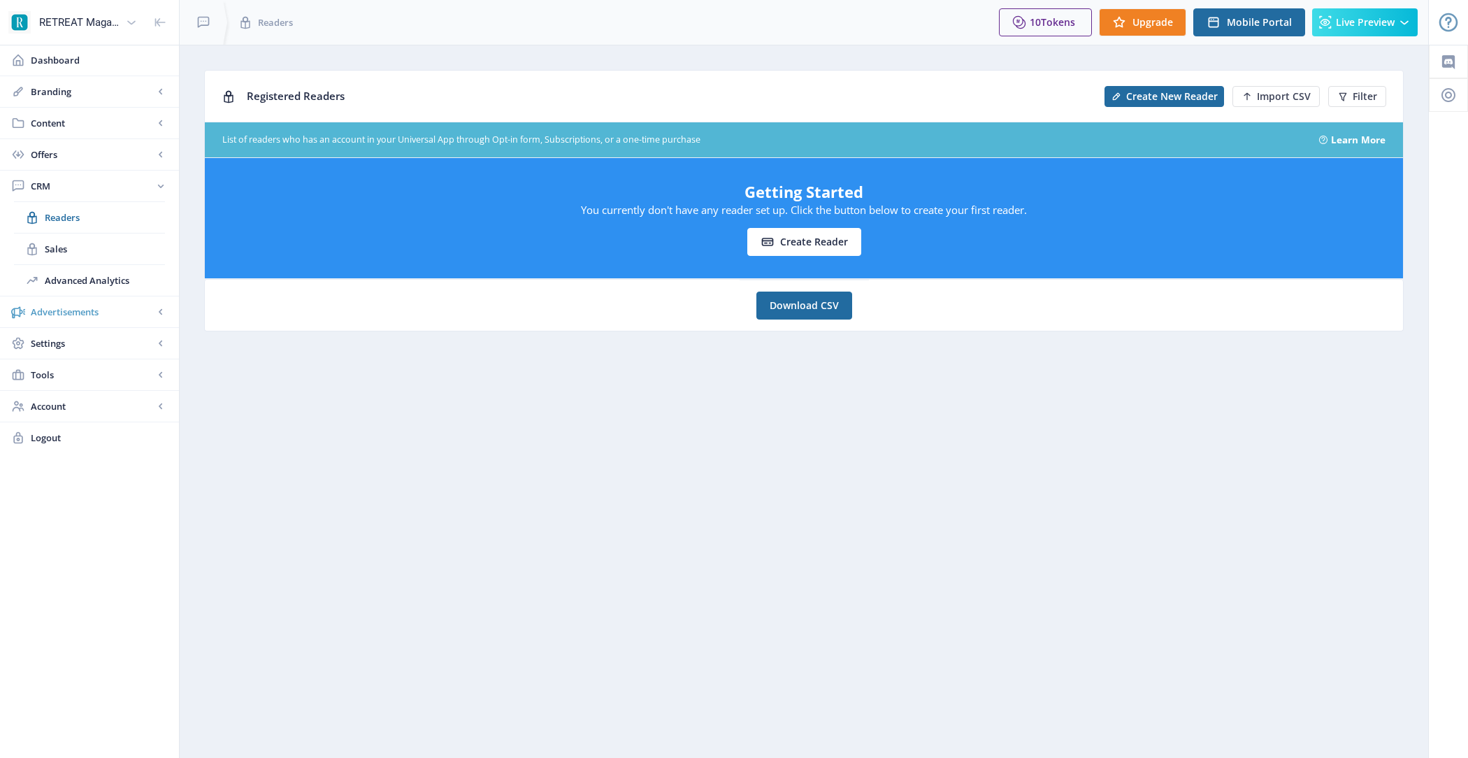
click at [54, 305] on span "Advertisements" at bounding box center [92, 312] width 123 height 14
click at [99, 243] on span "Ad Manager" at bounding box center [93, 249] width 96 height 14
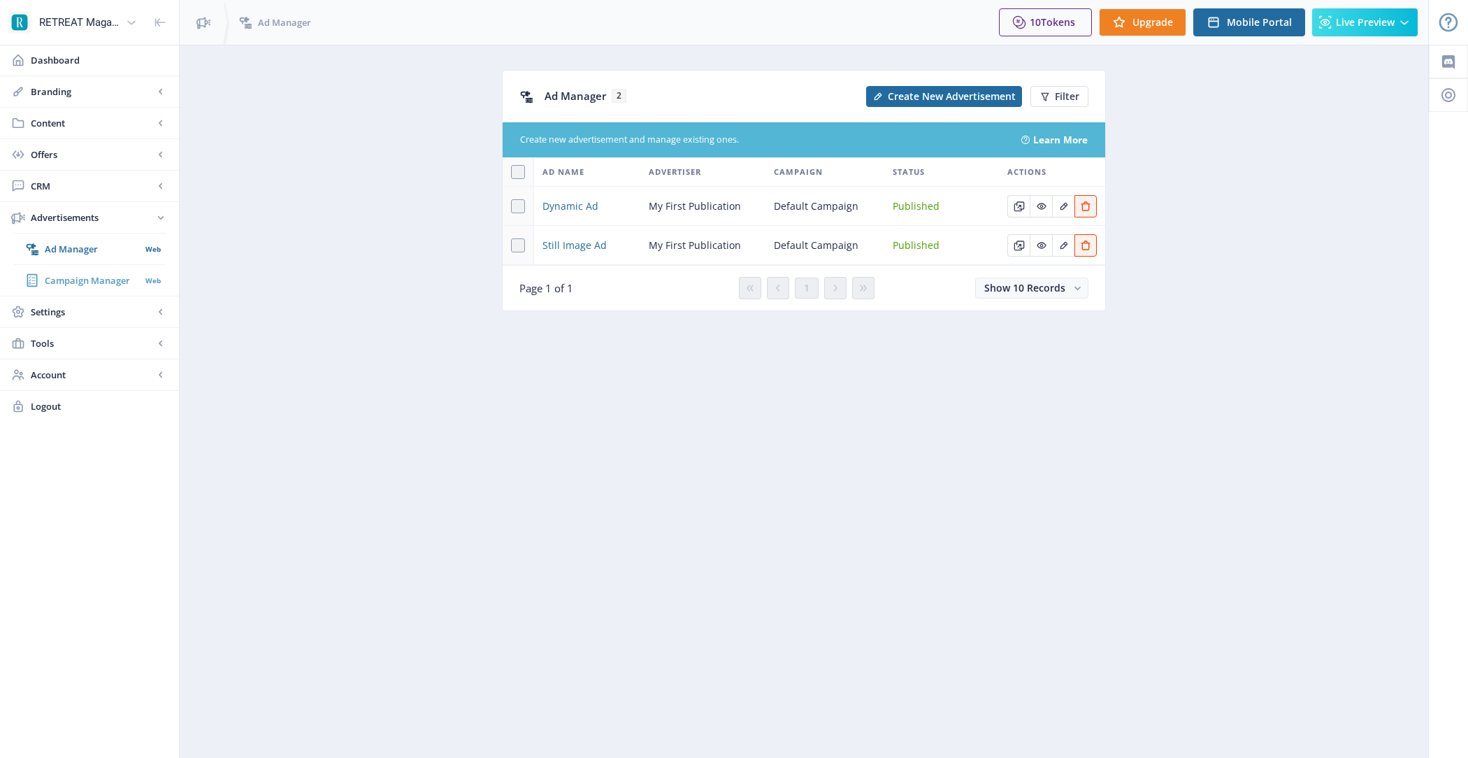
click at [72, 287] on link "Campaign Manager Web" at bounding box center [89, 280] width 151 height 31
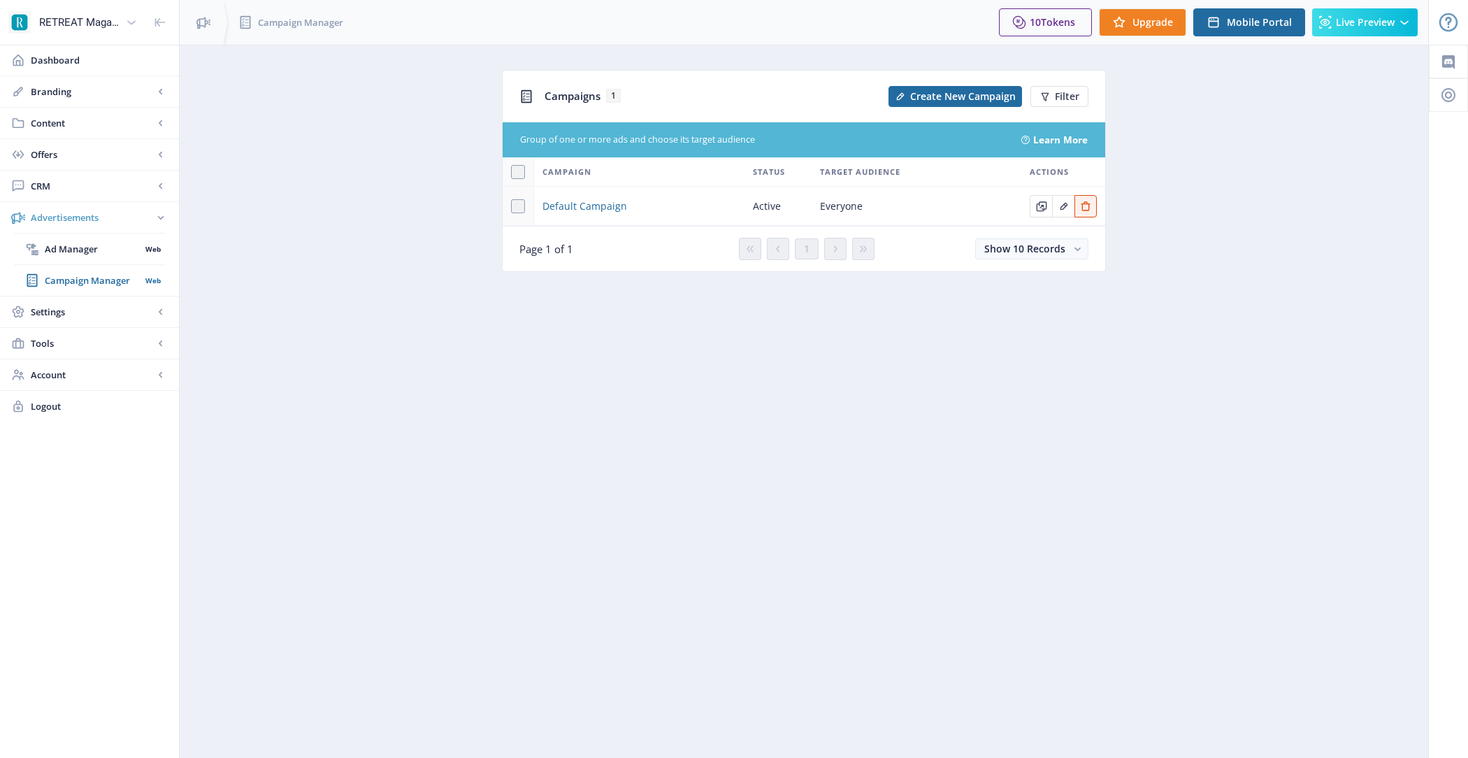
click at [168, 212] on link "Advertisements" at bounding box center [89, 217] width 179 height 31
click at [157, 300] on link "Account" at bounding box center [89, 311] width 179 height 31
click at [156, 281] on rect at bounding box center [161, 280] width 14 height 14
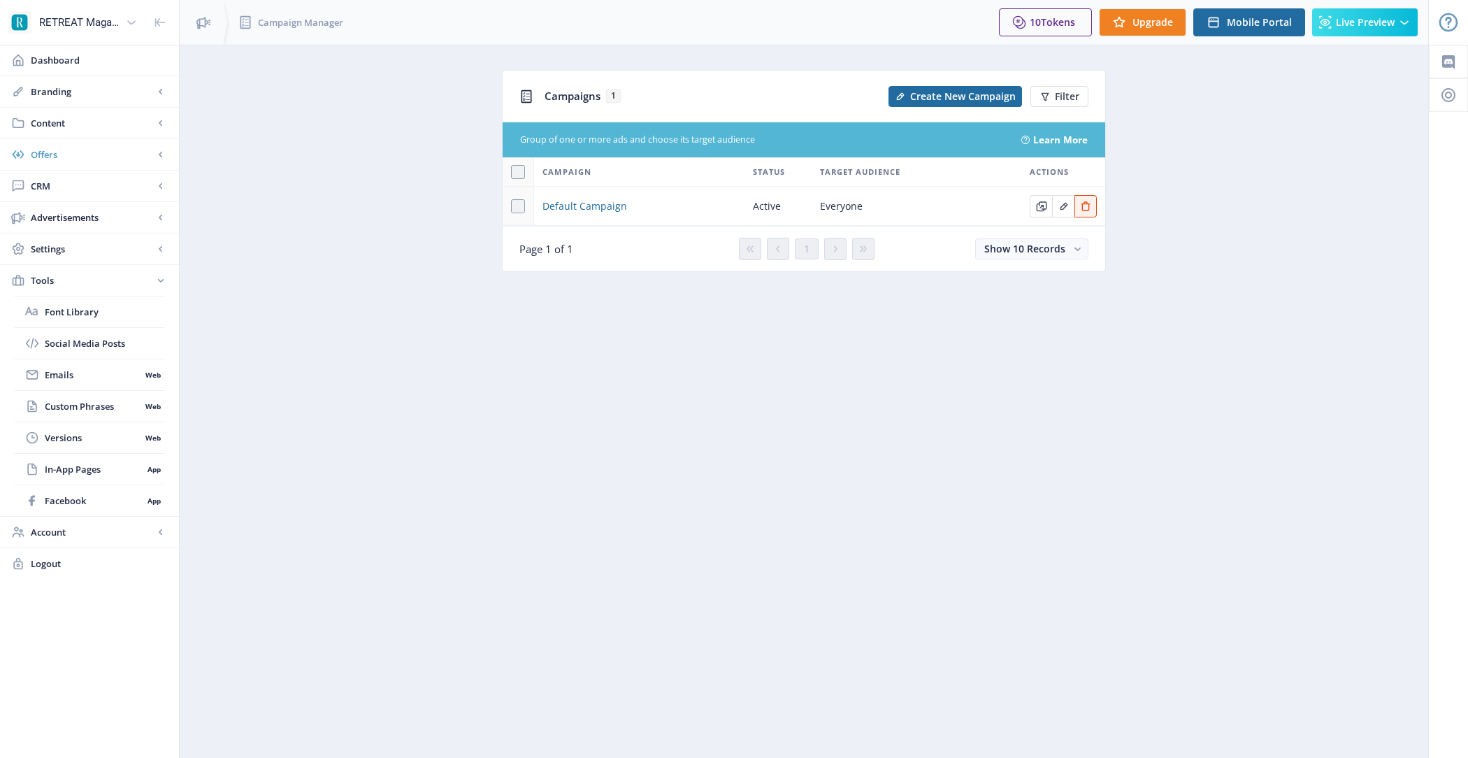
click at [160, 153] on rect at bounding box center [161, 154] width 14 height 14
click at [141, 391] on link "Account" at bounding box center [89, 406] width 179 height 31
click at [146, 287] on link "Tools" at bounding box center [89, 280] width 179 height 31
click at [146, 250] on span "Settings" at bounding box center [92, 249] width 123 height 14
click at [106, 532] on span "Integrations" at bounding box center [105, 532] width 120 height 14
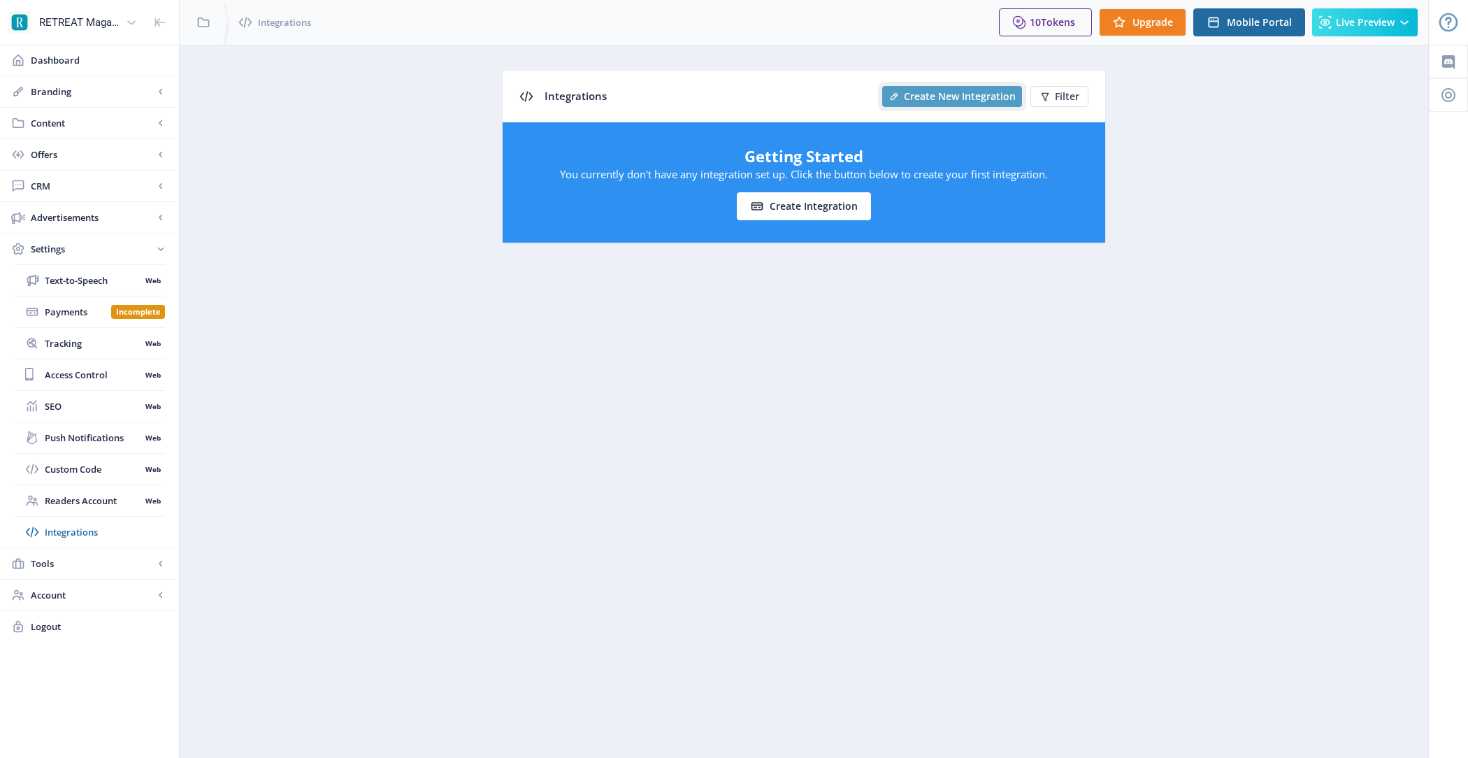
click at [978, 99] on span "Create New Integration" at bounding box center [960, 96] width 112 height 11
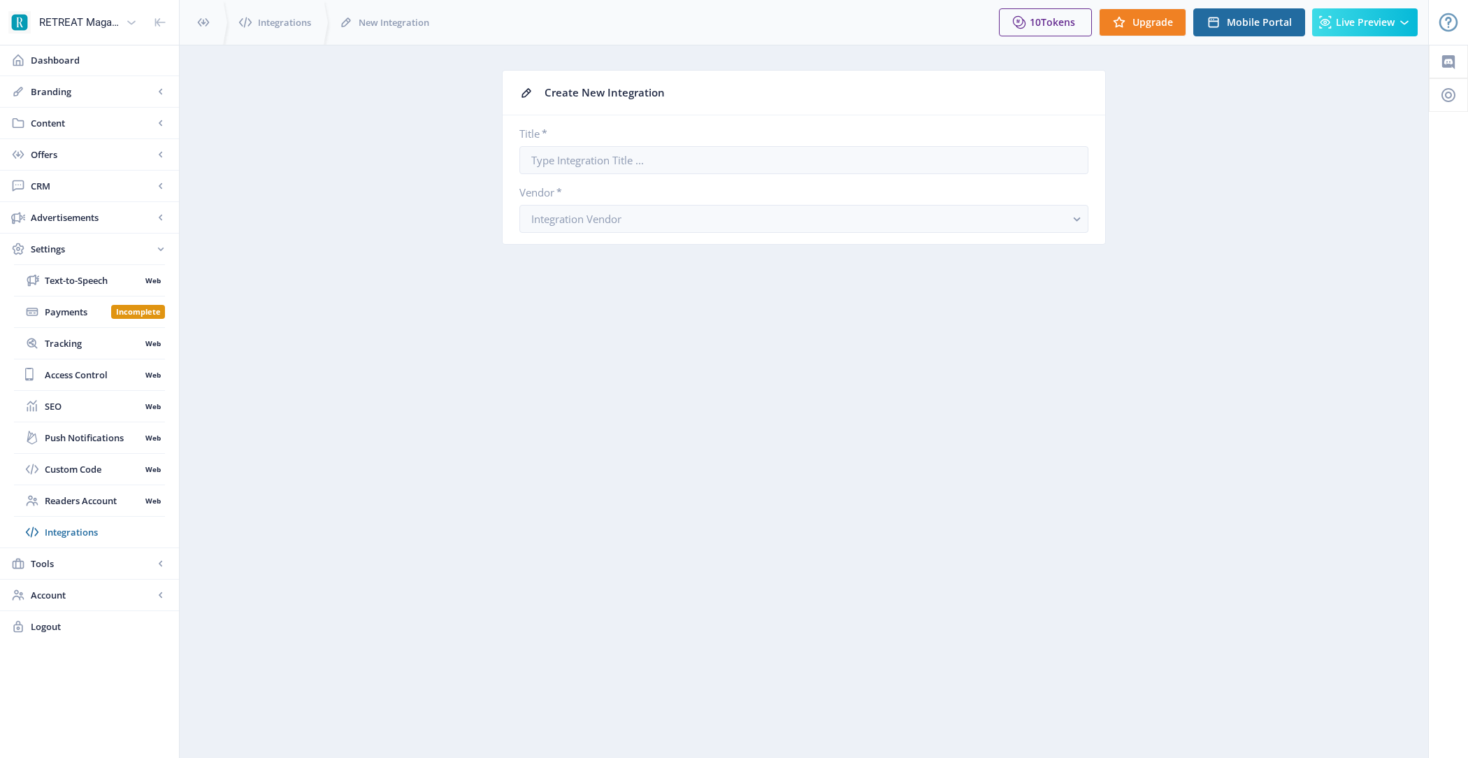
click at [702, 300] on nb-layout-column "Create New Integration Title * Vendor * Integration Vendor You have unsaved cha…" at bounding box center [804, 401] width 1250 height 713
click at [708, 208] on button "Integration Vendor" at bounding box center [803, 219] width 569 height 28
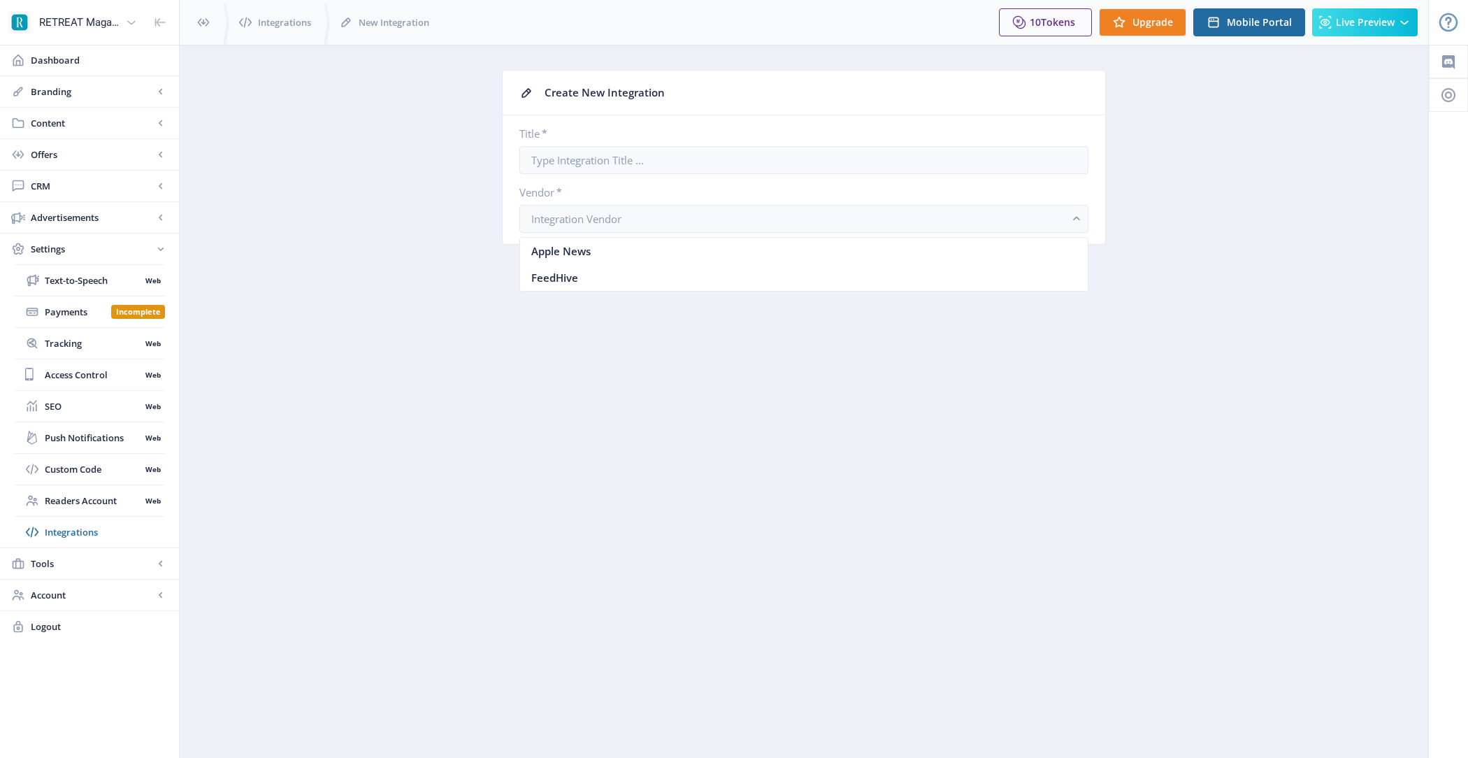
click at [395, 186] on app-settings-integration-new "Create New Integration Title * Vendor * Integration Vendor" at bounding box center [803, 168] width 1199 height 196
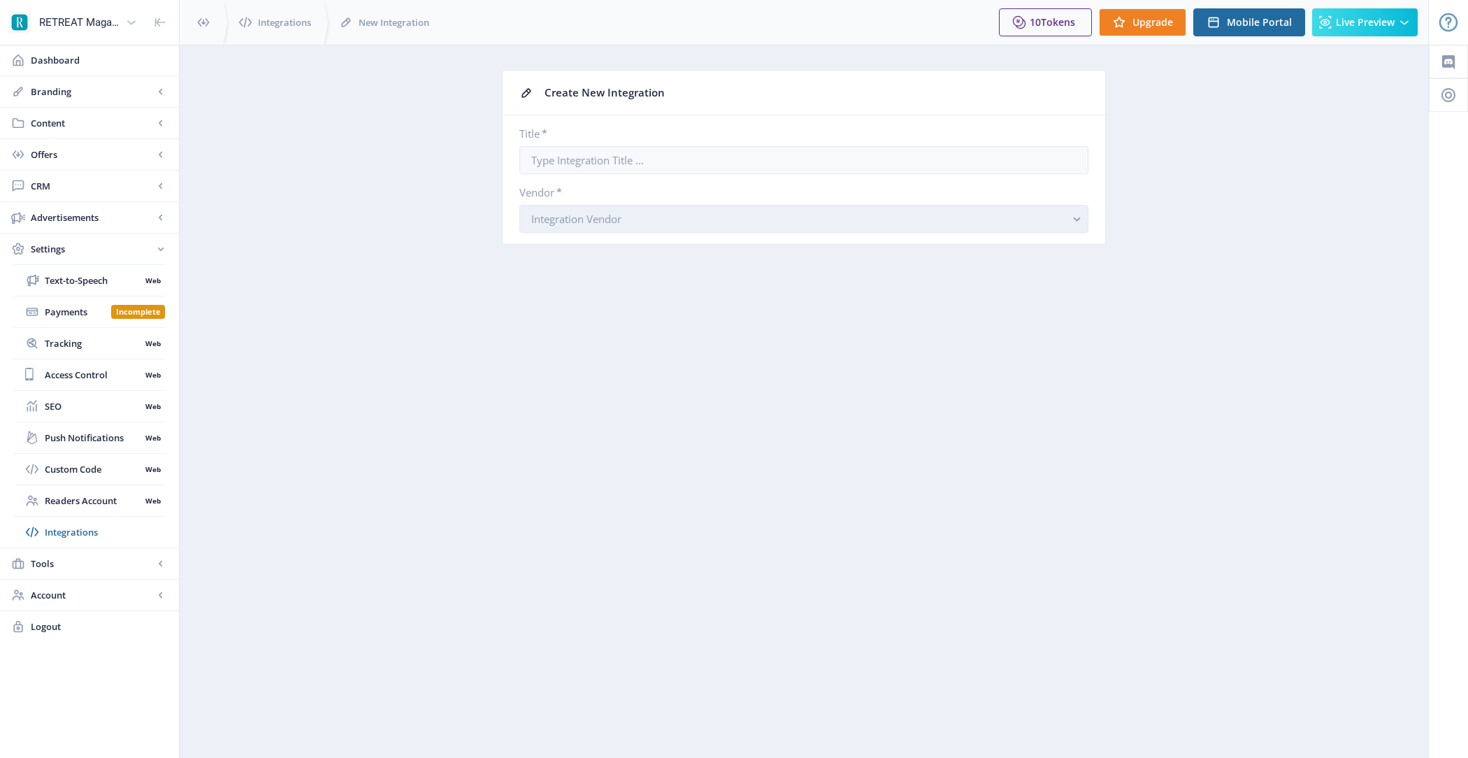
click at [609, 212] on span "Integration Vendor" at bounding box center [576, 219] width 90 height 14
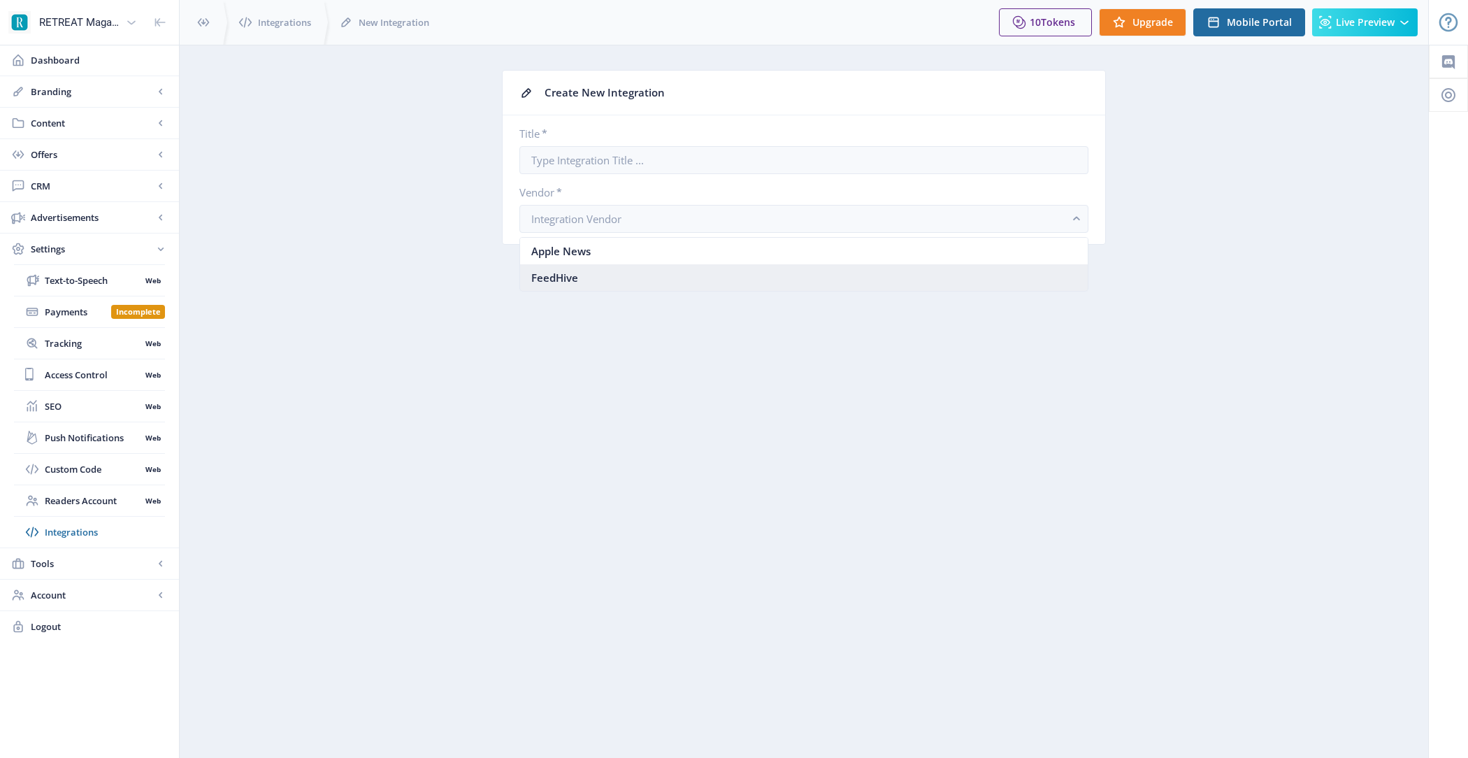
click at [615, 288] on nb-option "FeedHive" at bounding box center [804, 277] width 568 height 27
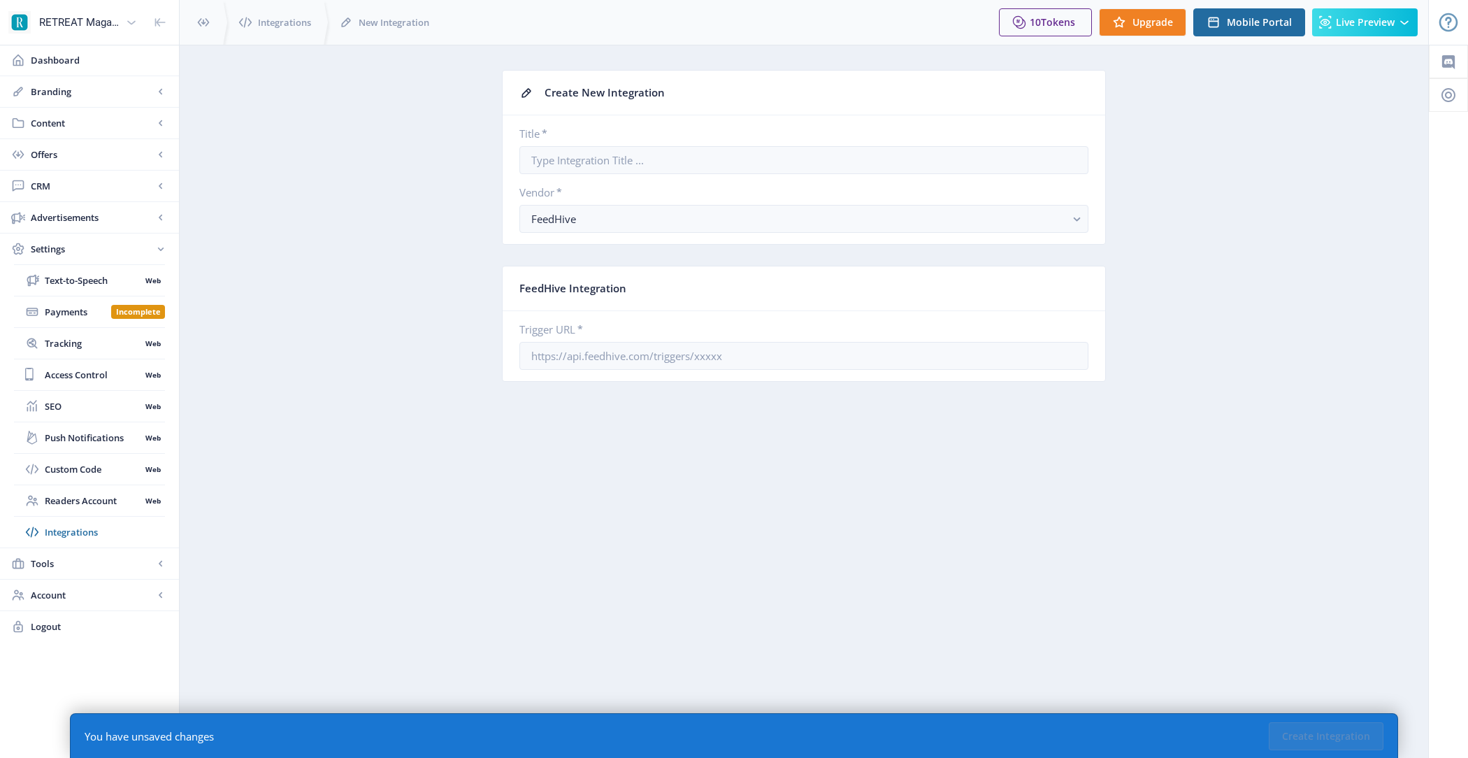
click at [367, 306] on app-settings-integration-new "Create New Integration Title * Vendor * FeedHive FeedHive Integration Trigger U…" at bounding box center [803, 236] width 1199 height 333
click at [81, 68] on link "Dashboard" at bounding box center [89, 60] width 179 height 31
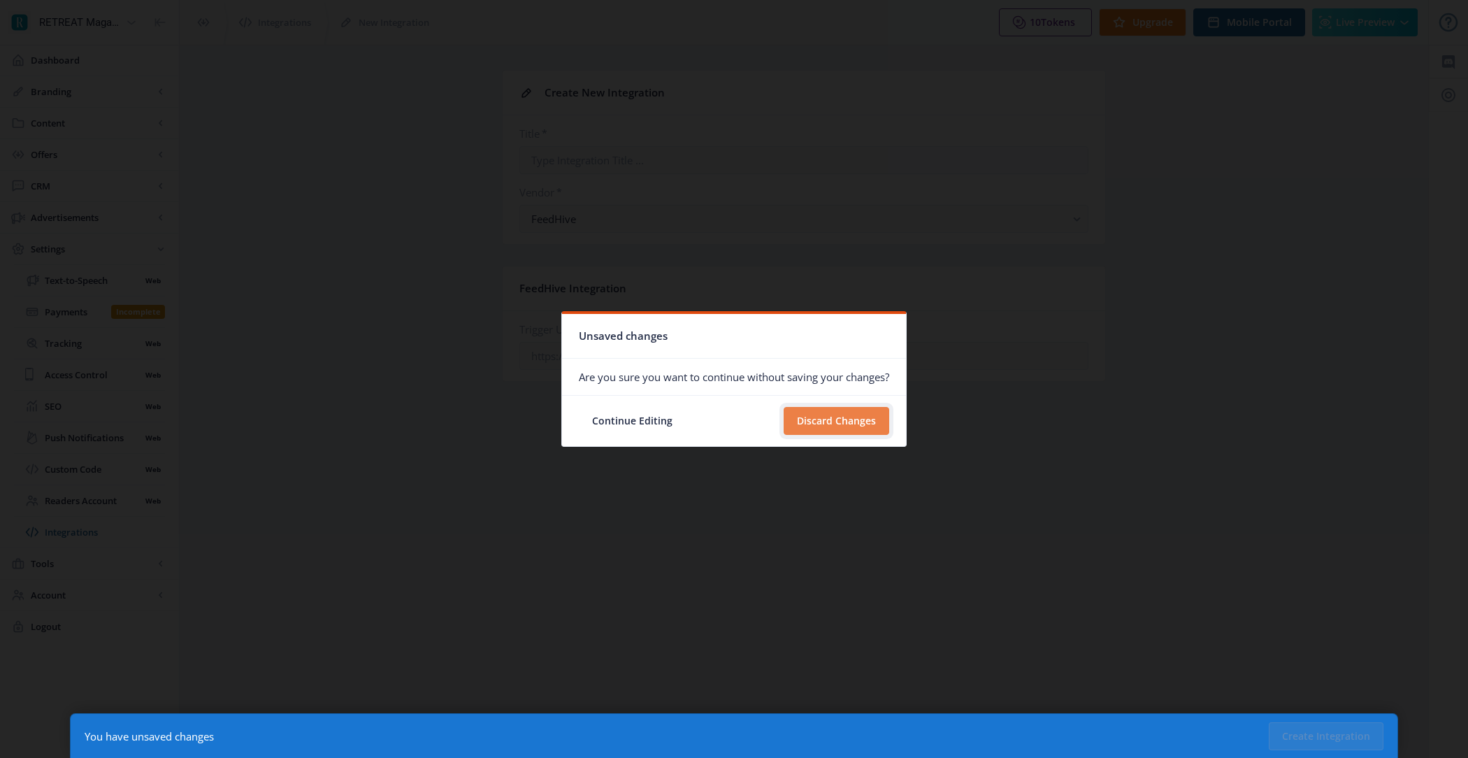
click at [855, 422] on button "Discard Changes" at bounding box center [836, 421] width 106 height 28
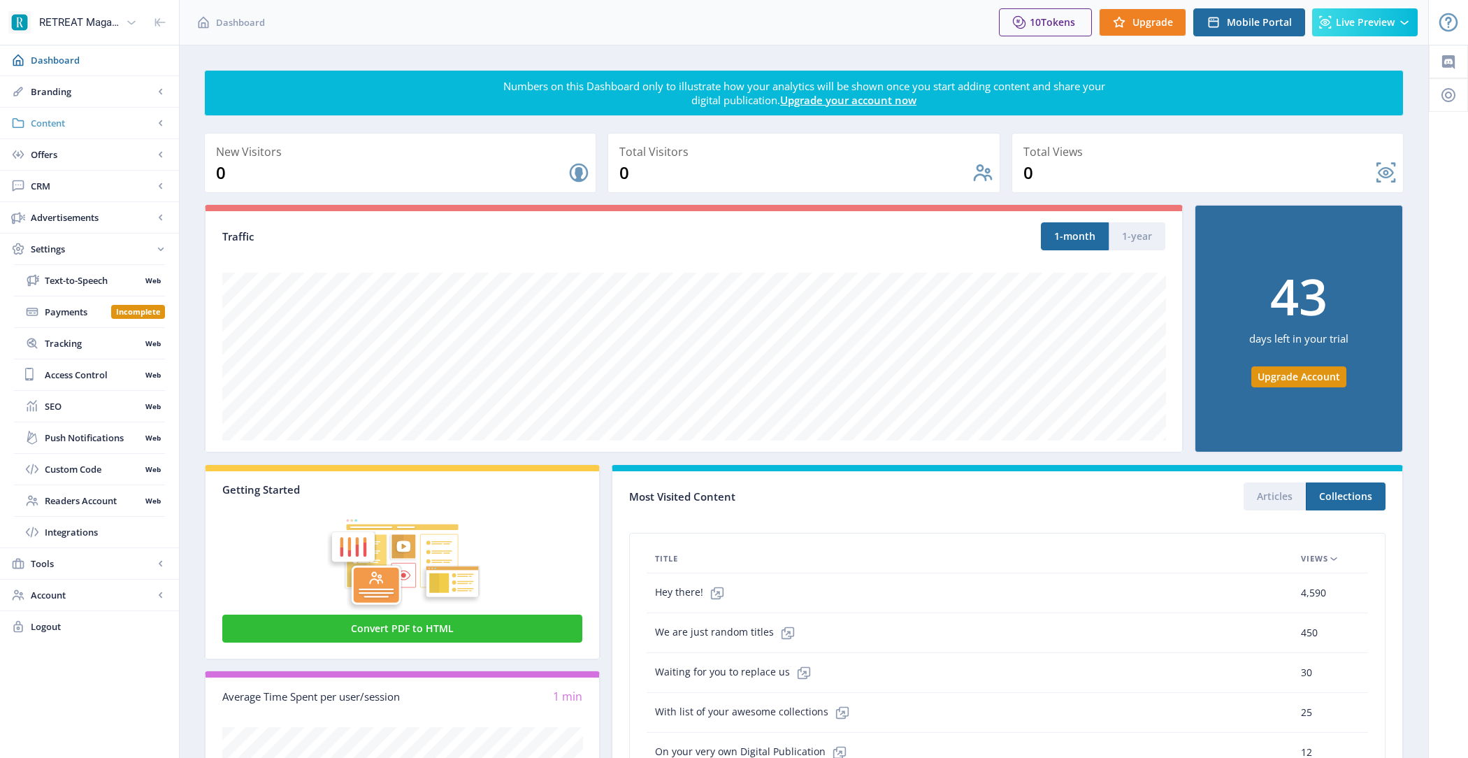
click at [108, 127] on span "Content" at bounding box center [92, 123] width 123 height 14
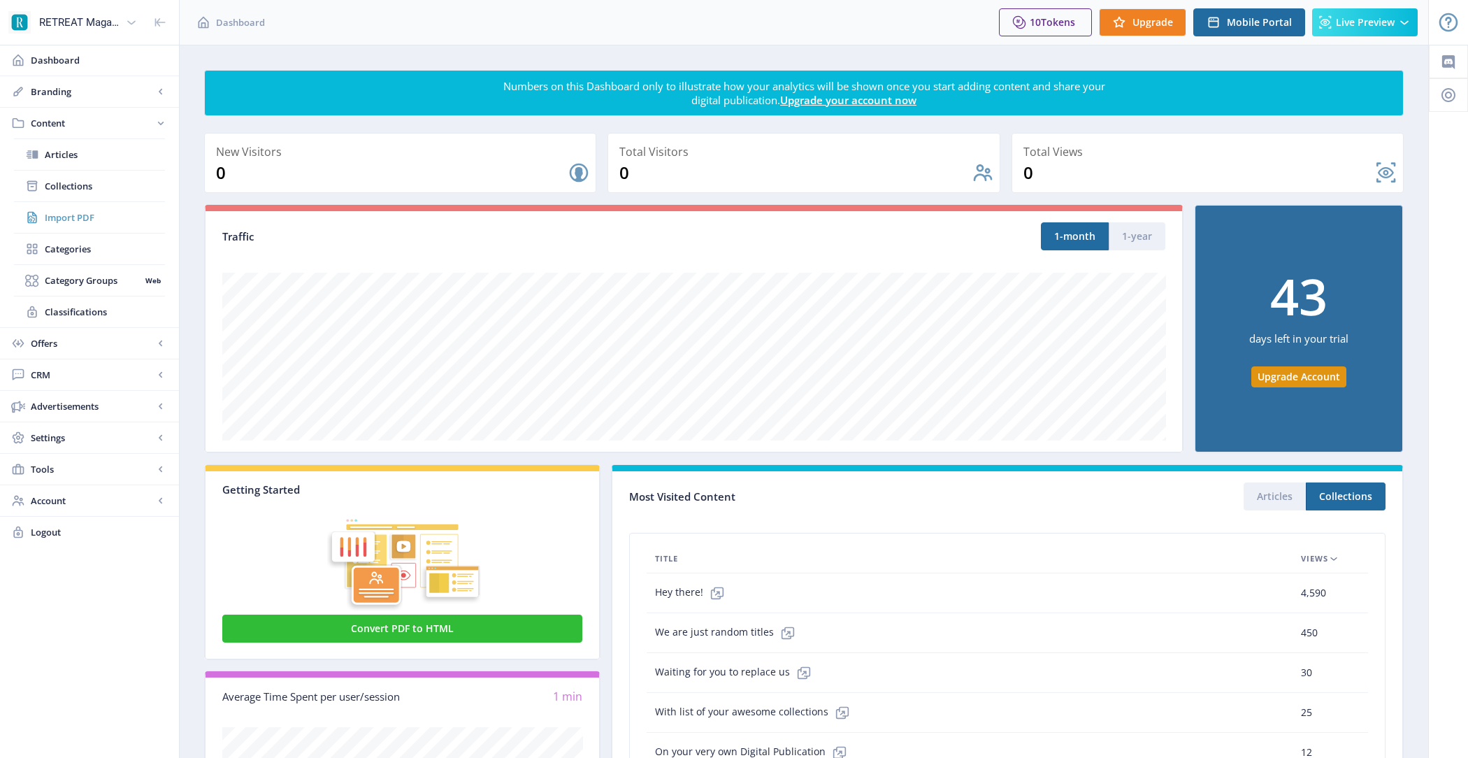
click at [110, 226] on link "Import PDF" at bounding box center [89, 217] width 151 height 31
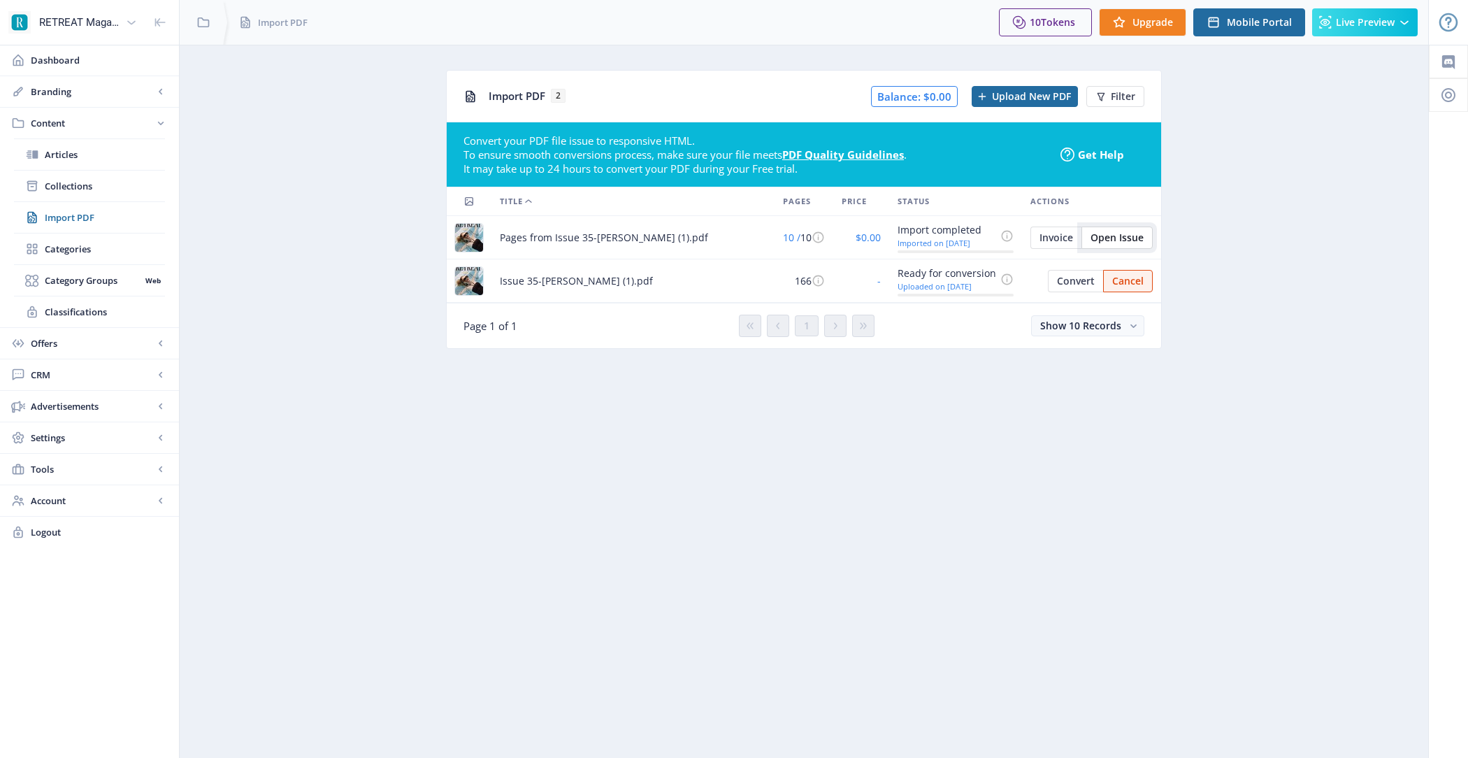
click at [1110, 226] on button "Open Issue" at bounding box center [1116, 237] width 71 height 22
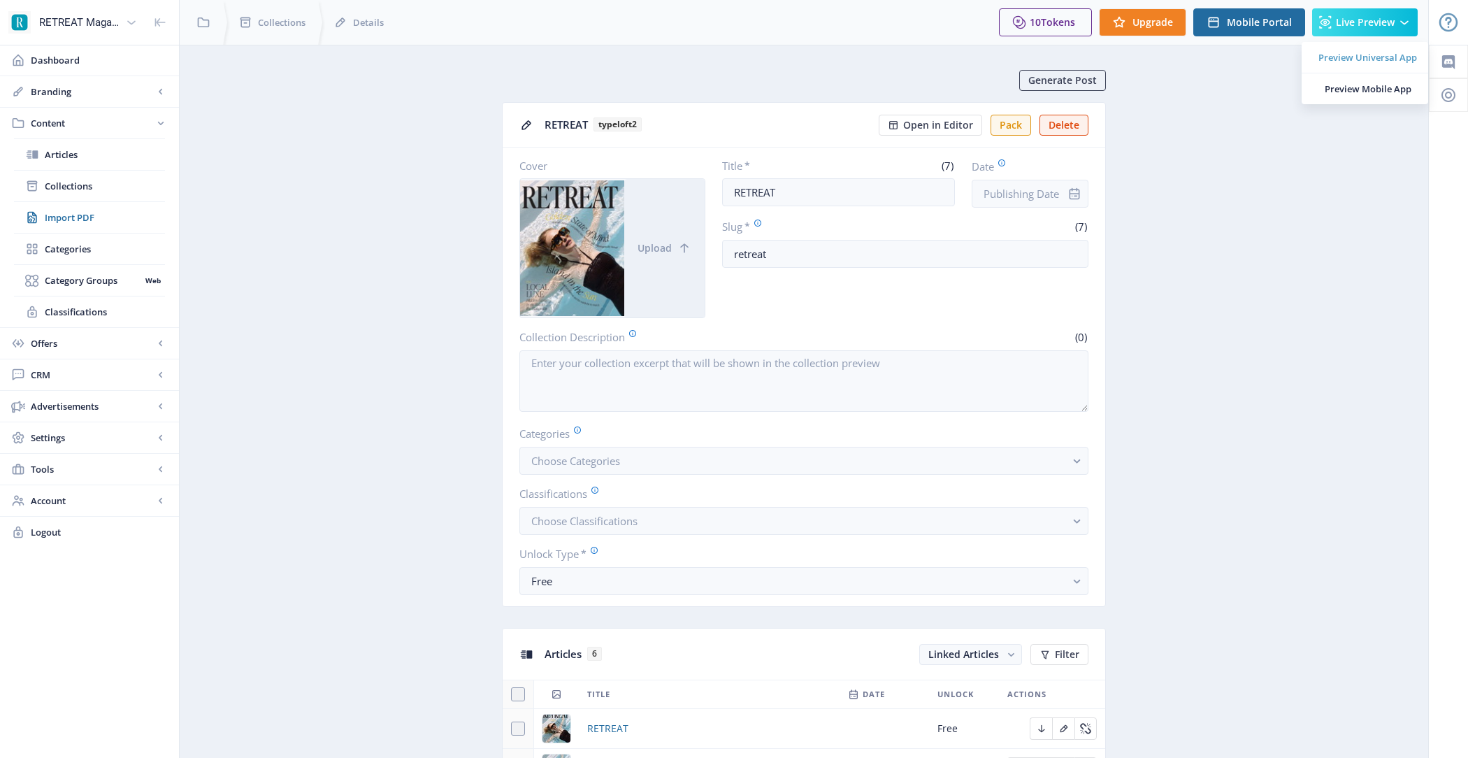
click at [1353, 48] on link "Preview Universal App" at bounding box center [1364, 57] width 126 height 31
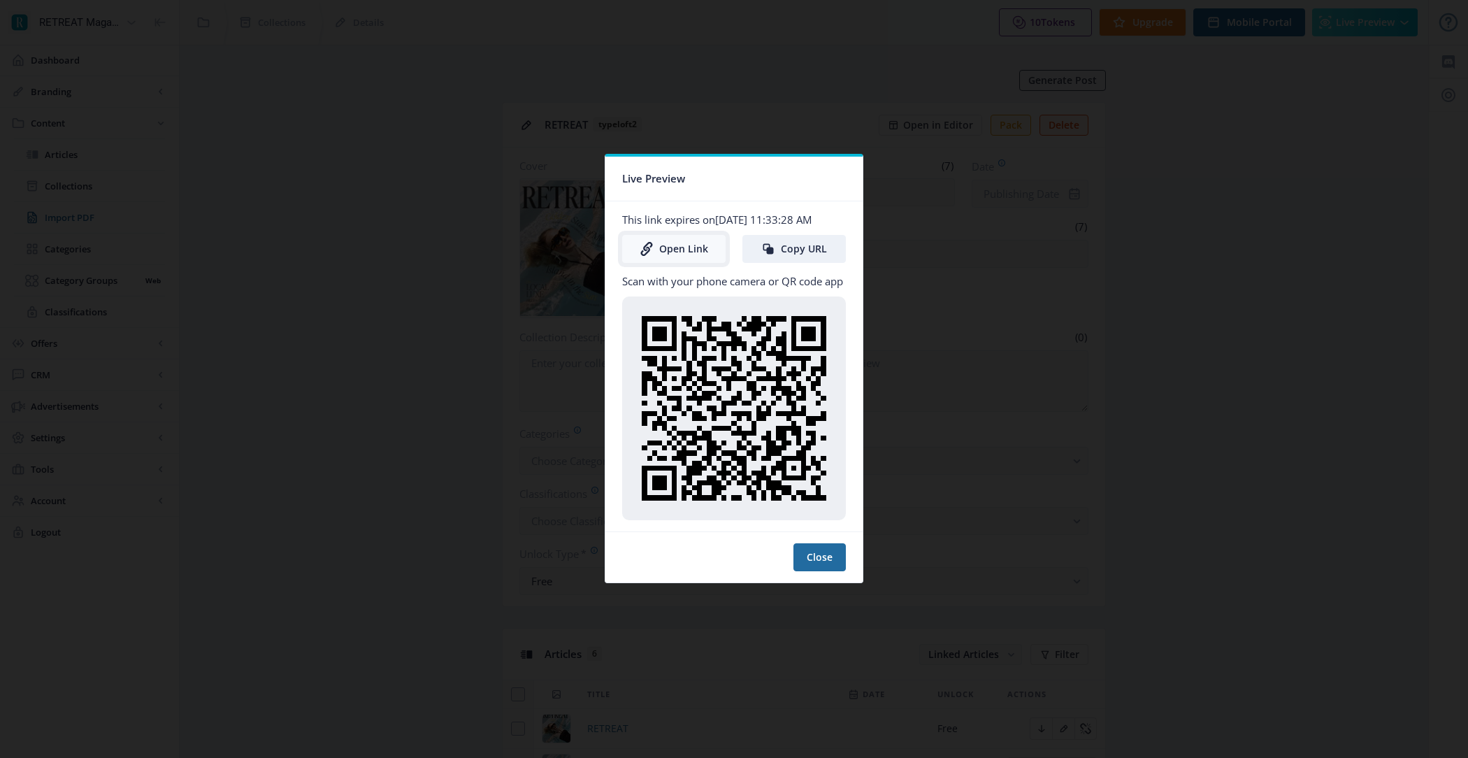
click at [672, 251] on link "Open Link" at bounding box center [673, 249] width 103 height 28
click at [826, 549] on button "Close" at bounding box center [819, 557] width 52 height 28
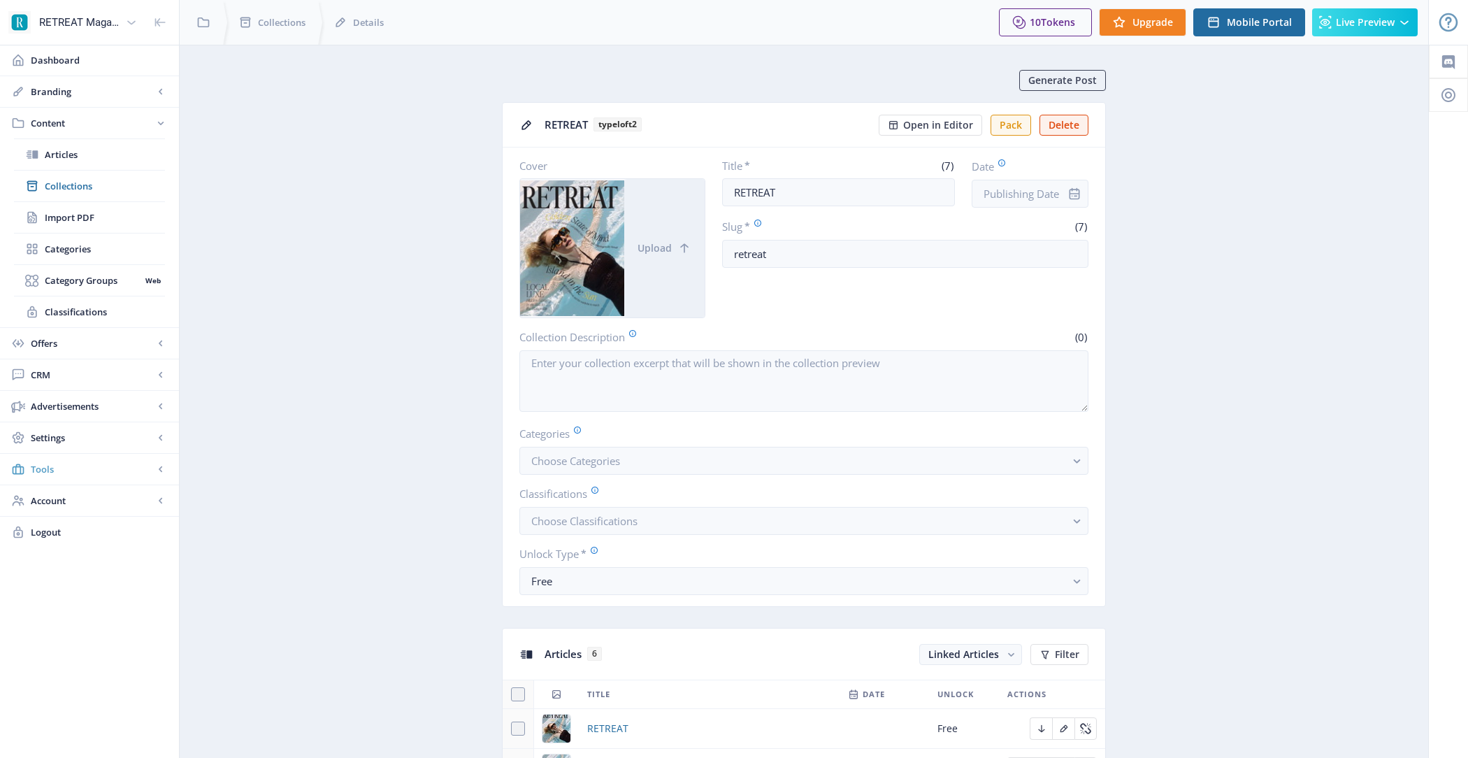
click at [101, 465] on span "Tools" at bounding box center [92, 469] width 123 height 14
click at [106, 376] on span "Emails" at bounding box center [93, 375] width 96 height 14
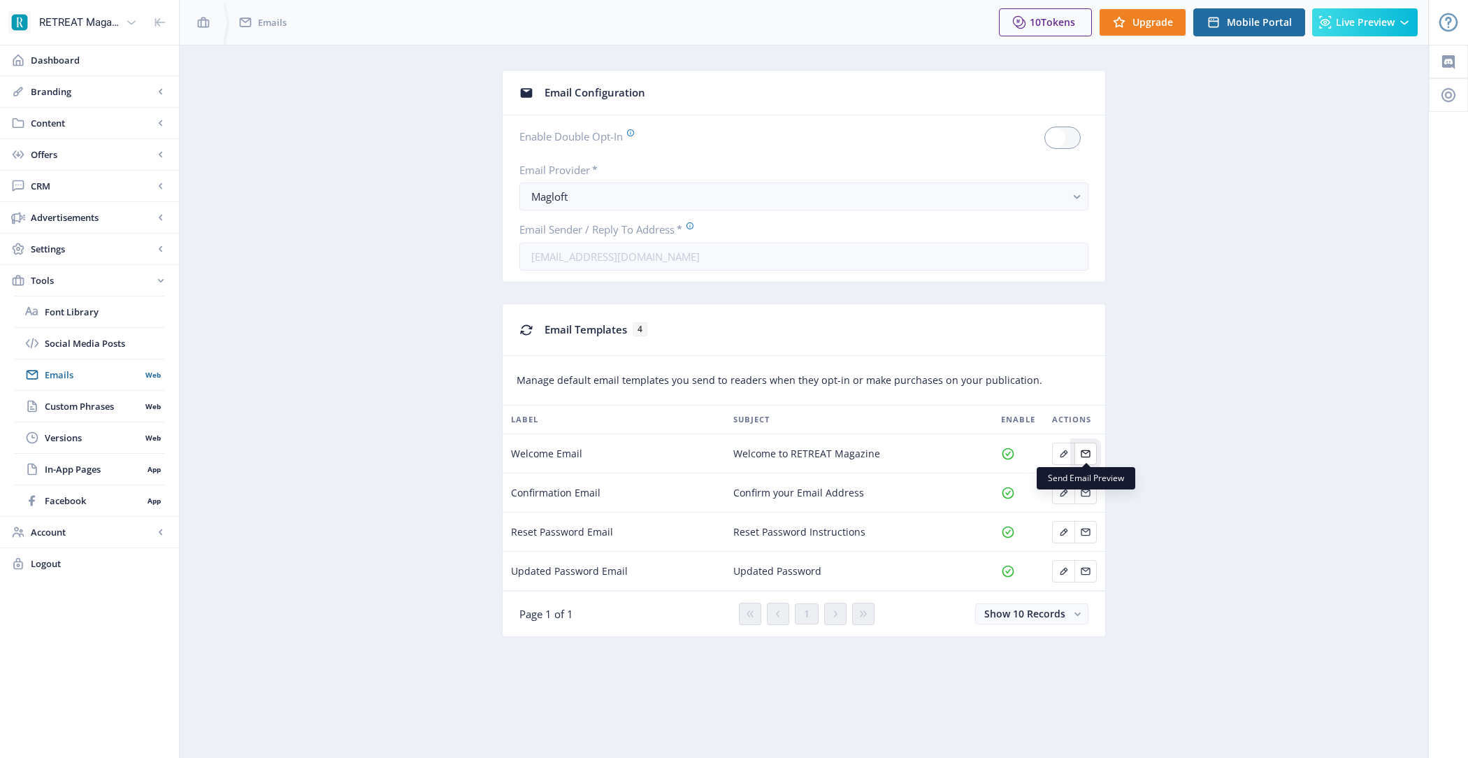
click at [1083, 451] on icon "Edit page" at bounding box center [1085, 453] width 11 height 11
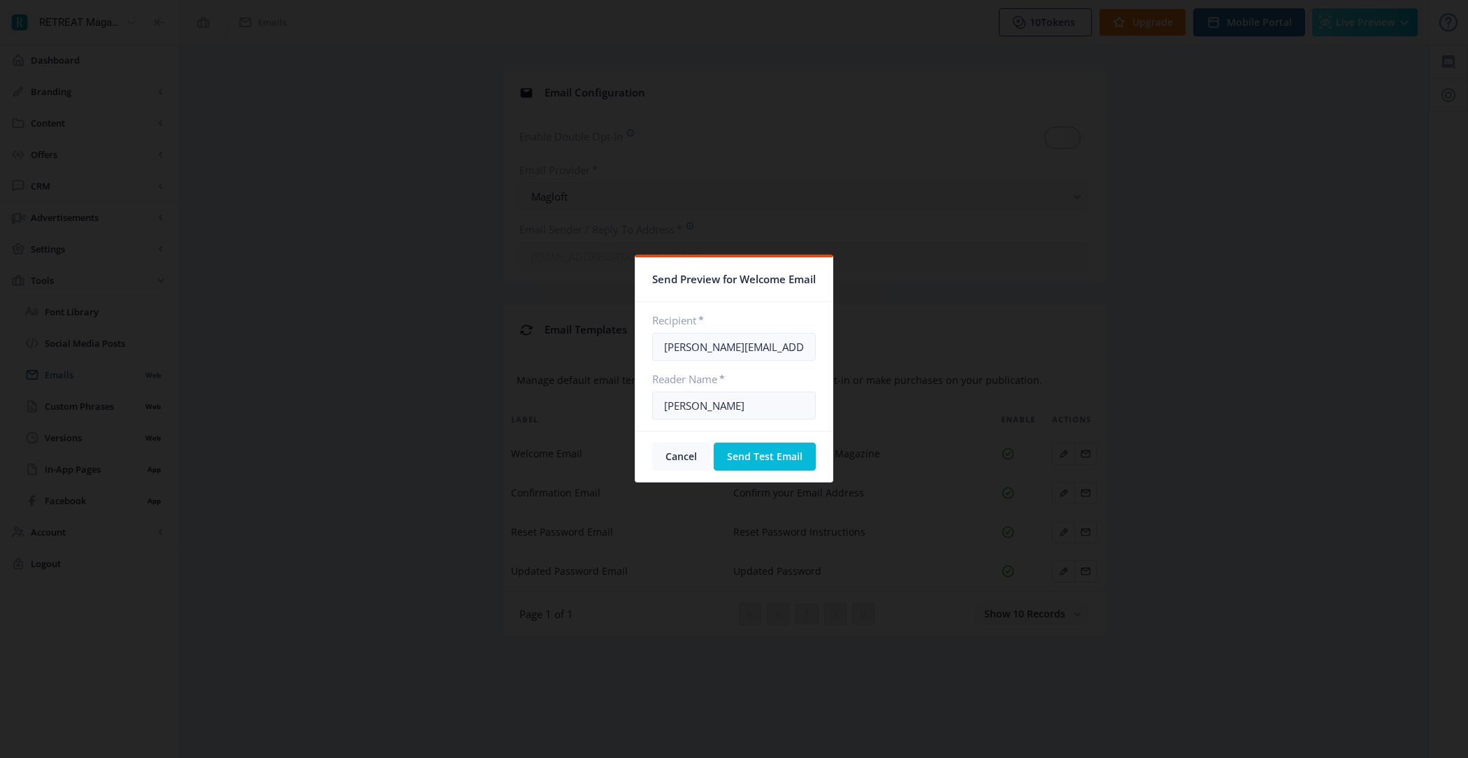
click at [675, 452] on button "Cancel" at bounding box center [681, 456] width 58 height 28
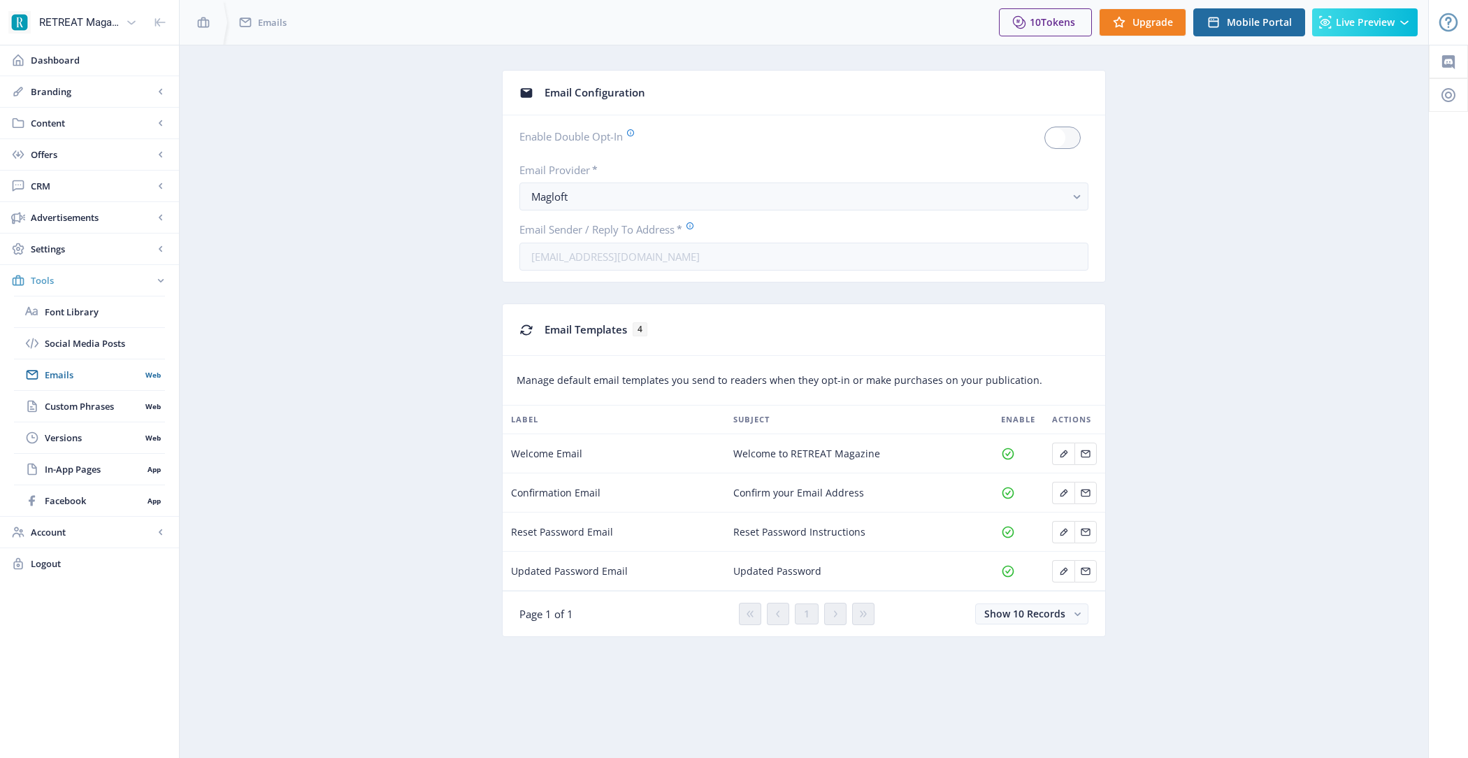
click at [166, 275] on rect at bounding box center [161, 280] width 14 height 14
click at [125, 124] on span "Content" at bounding box center [92, 123] width 123 height 14
click at [133, 180] on span "Collections" at bounding box center [105, 186] width 120 height 14
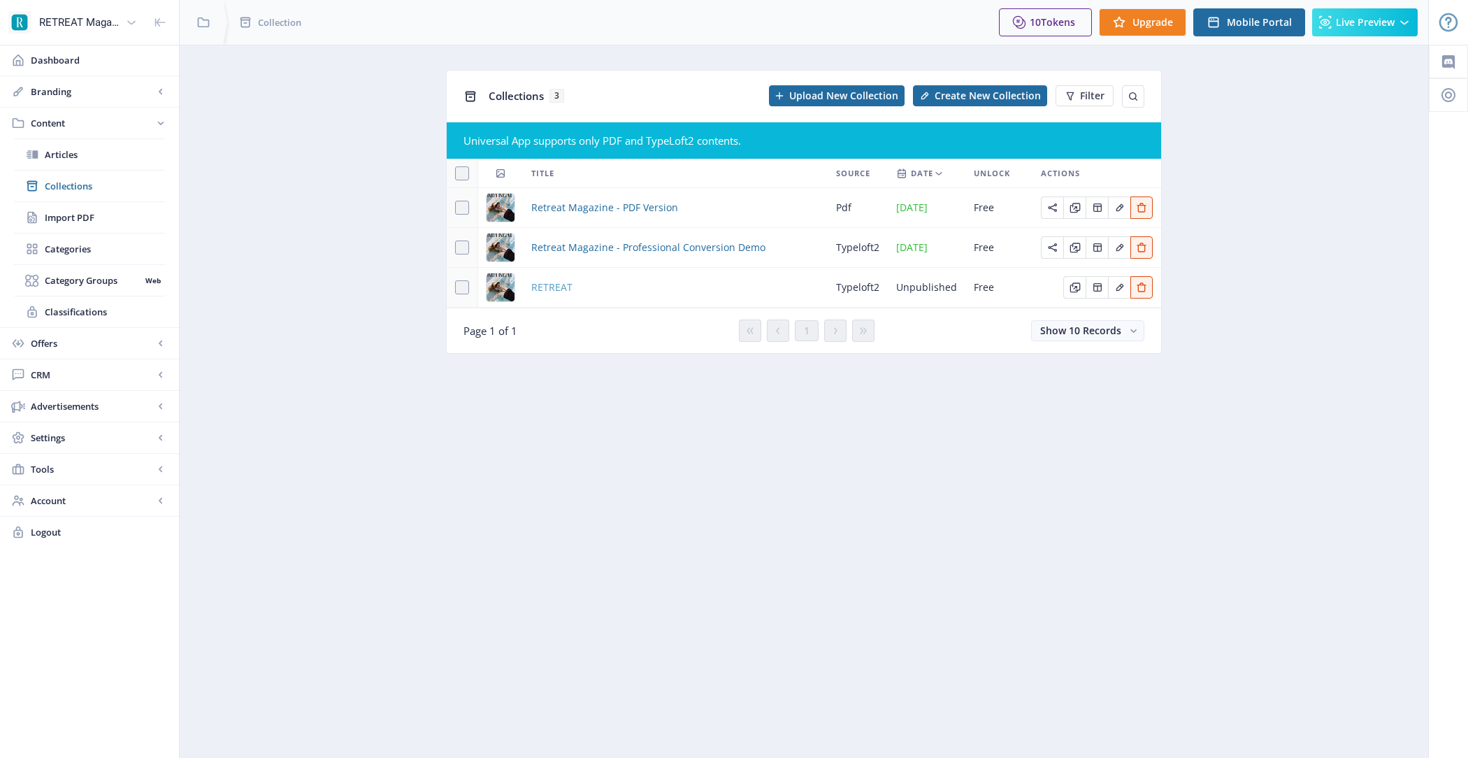
click at [565, 287] on span "RETREAT" at bounding box center [551, 287] width 41 height 17
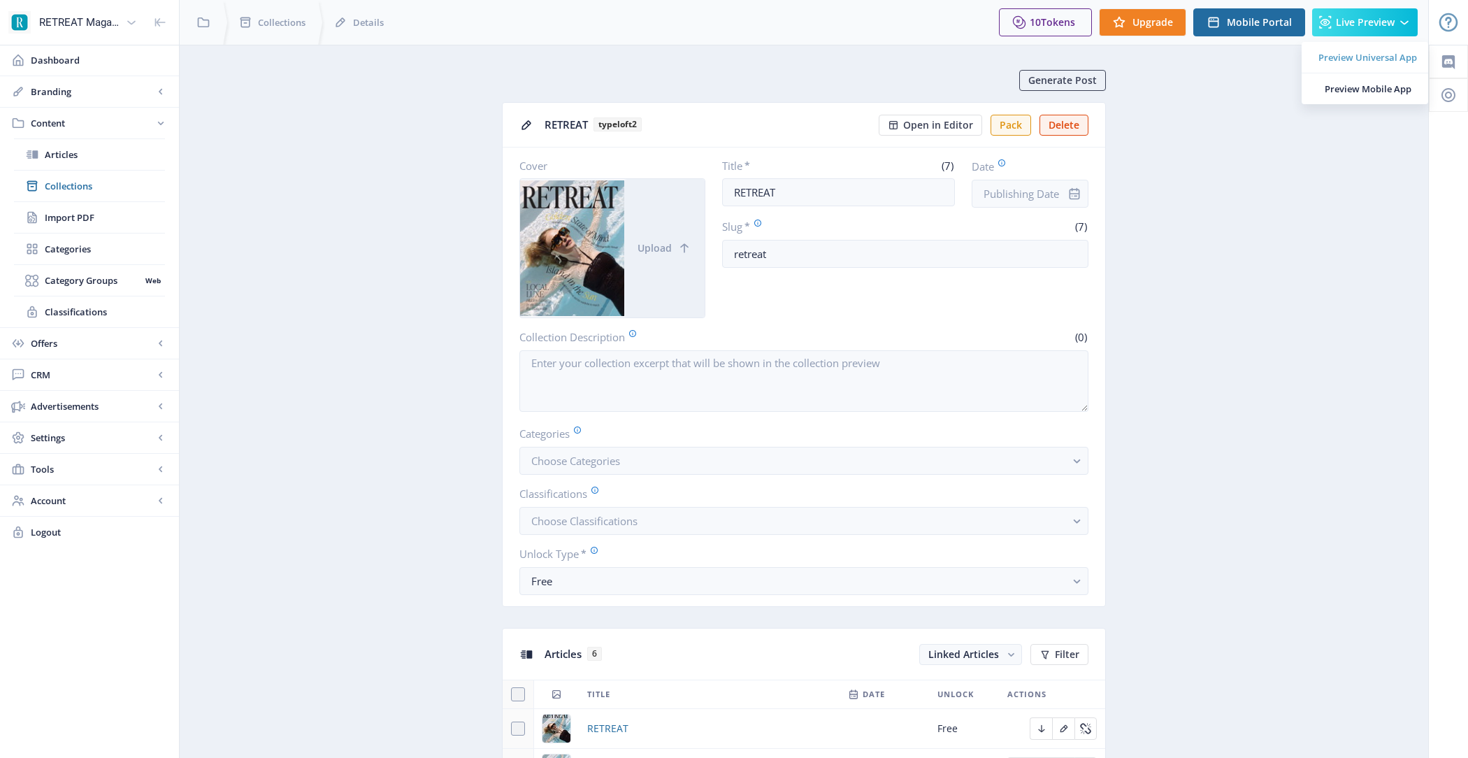
click at [1370, 52] on span "Preview Universal App" at bounding box center [1367, 57] width 99 height 14
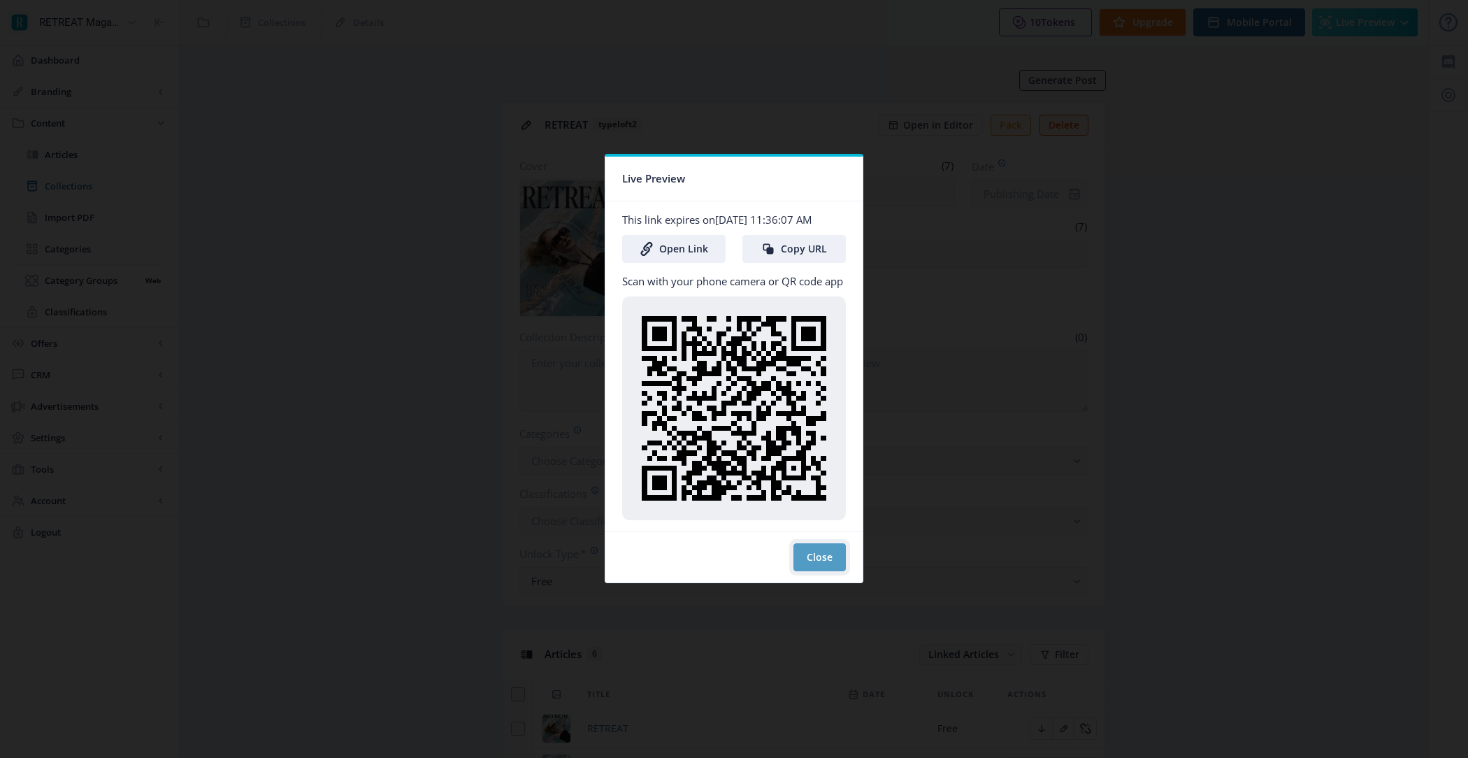
click at [839, 556] on button "Close" at bounding box center [819, 557] width 52 height 28
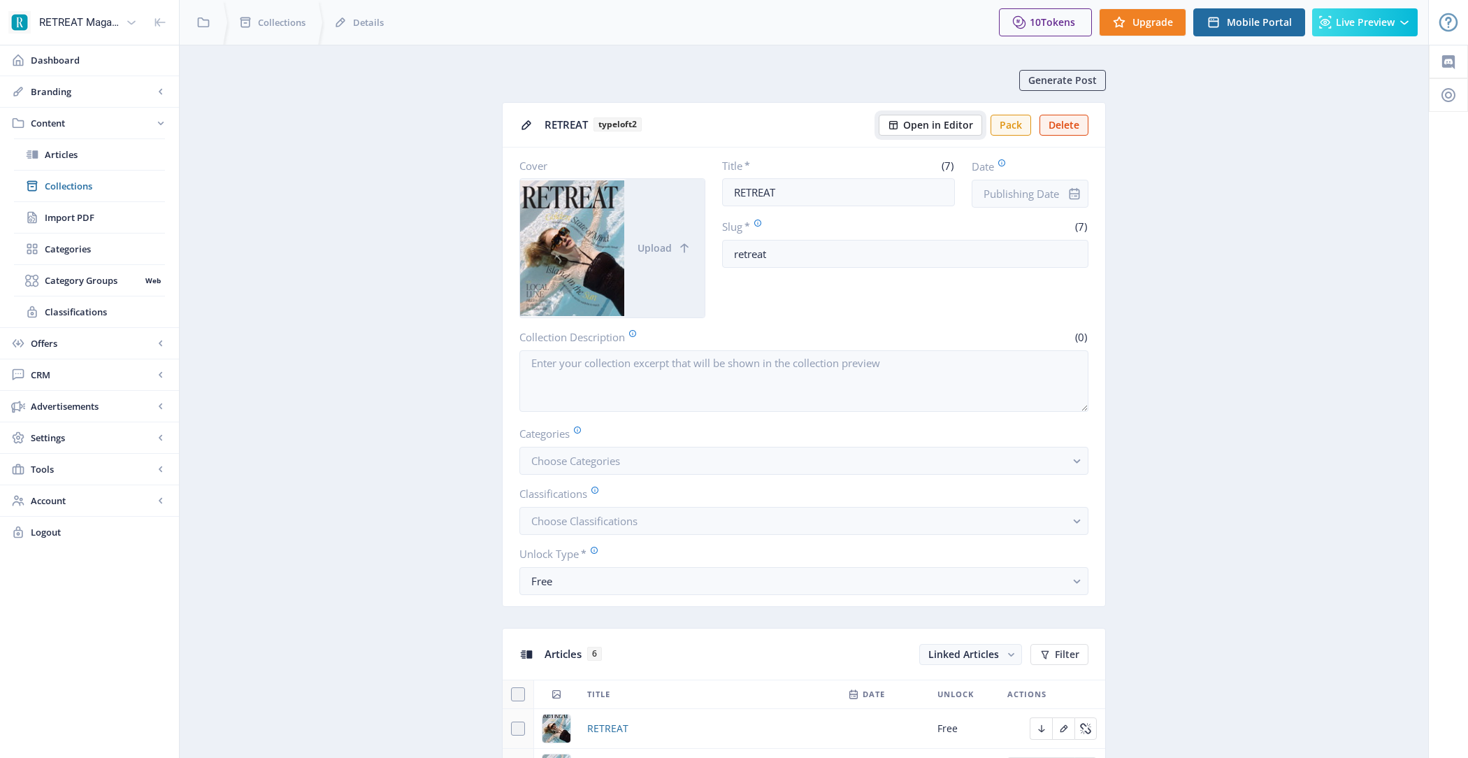
click at [921, 129] on span "Open in Editor" at bounding box center [938, 125] width 70 height 11
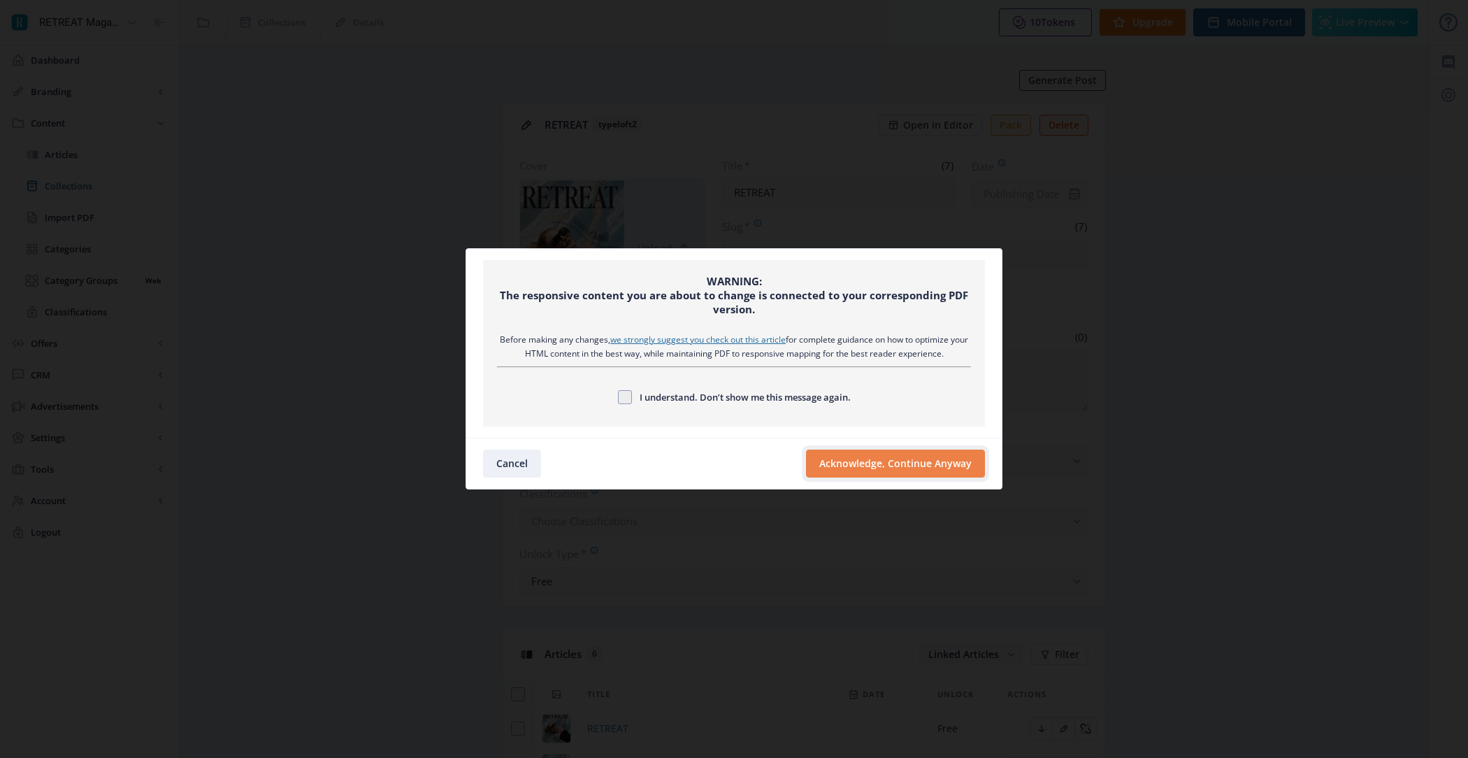
click at [890, 451] on button "Acknowledge, Continue Anyway" at bounding box center [895, 463] width 179 height 28
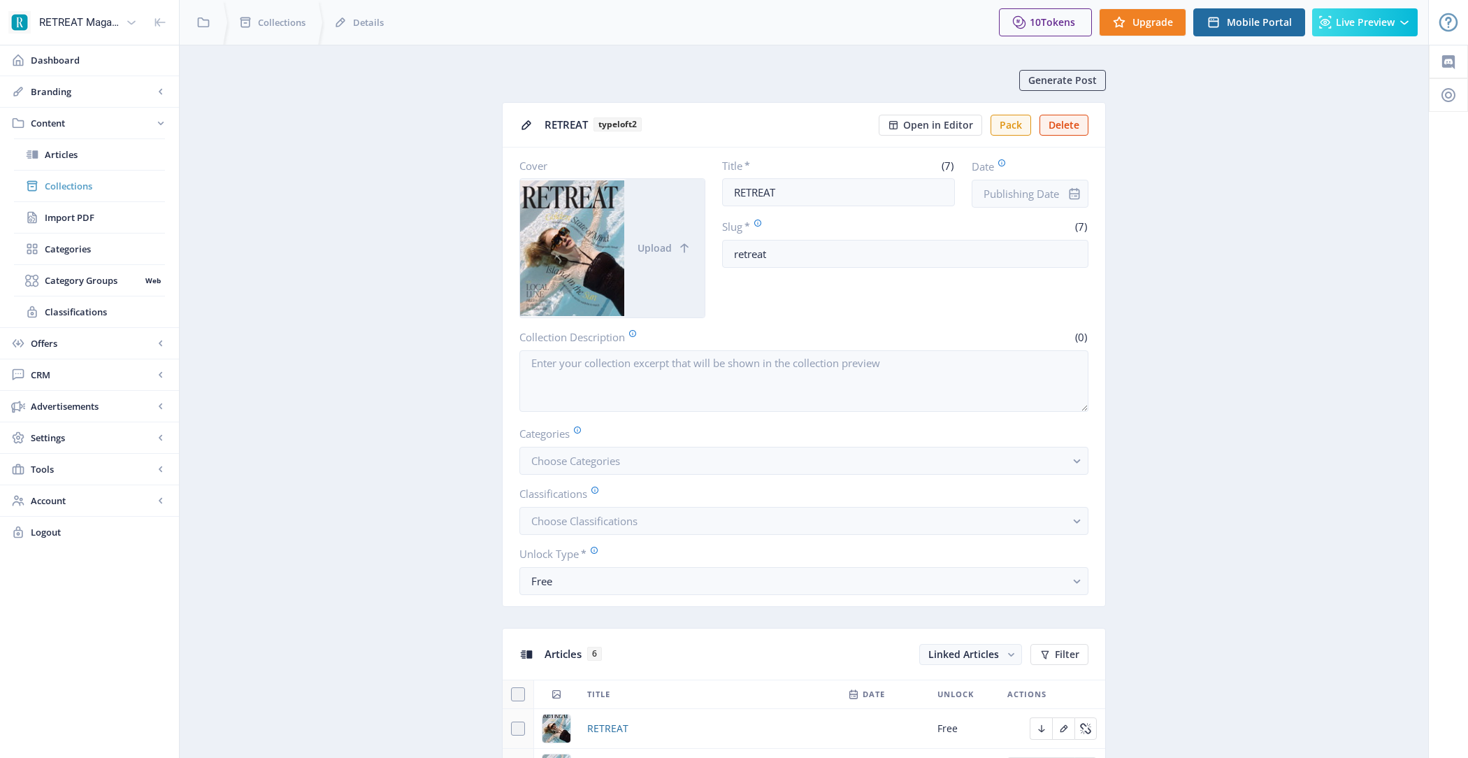
click at [123, 185] on span "Collections" at bounding box center [105, 186] width 120 height 14
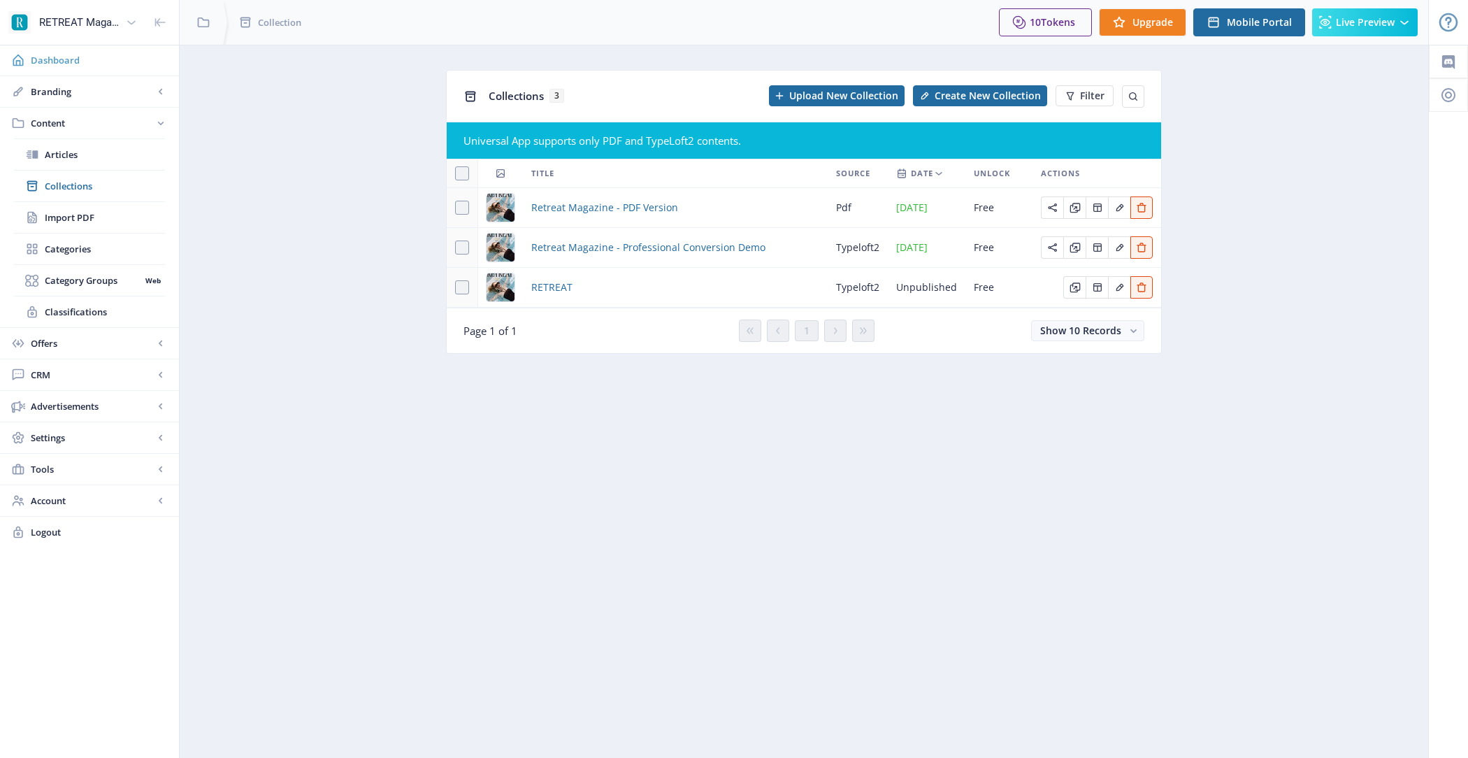
click at [85, 62] on span "Dashboard" at bounding box center [99, 60] width 137 height 14
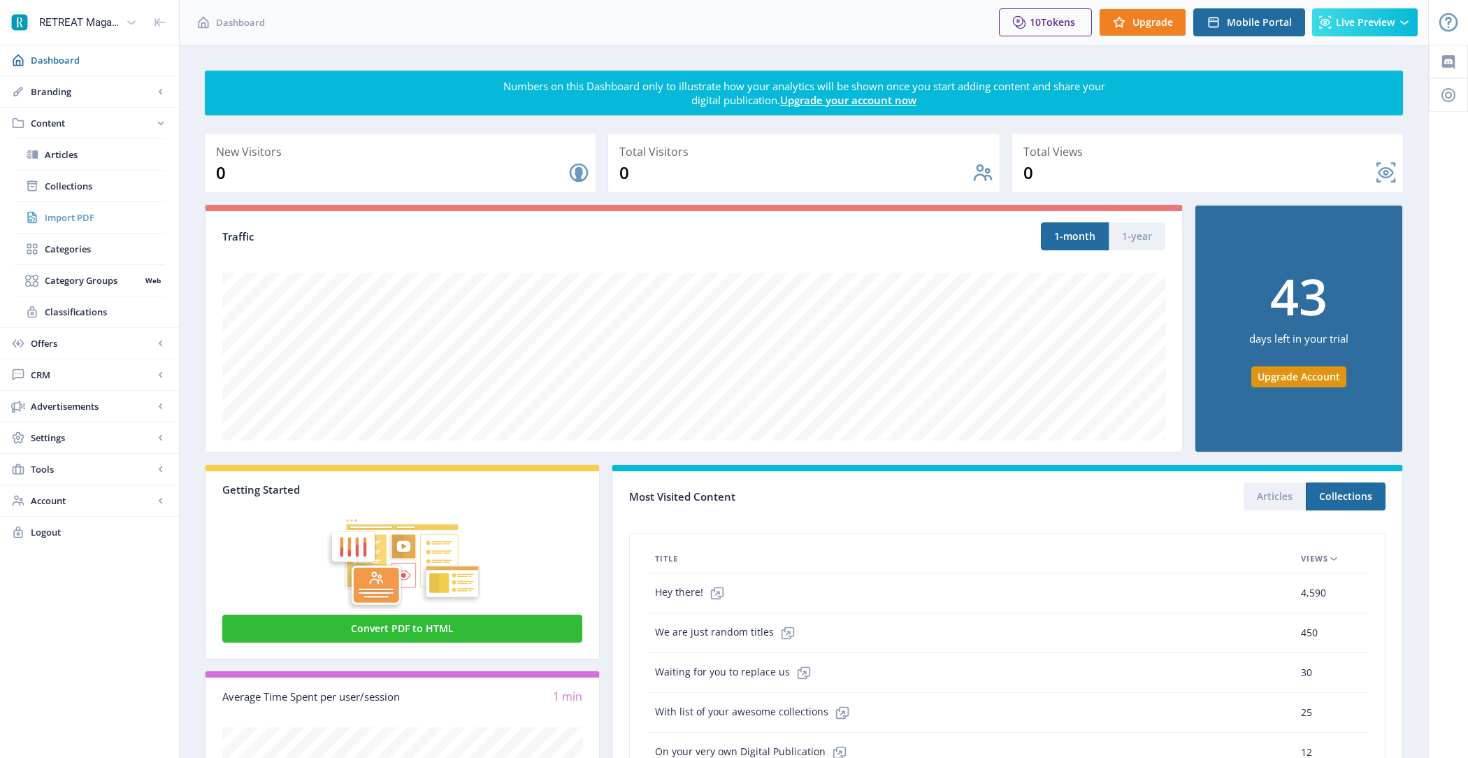
click at [78, 214] on span "Import PDF" at bounding box center [105, 217] width 120 height 14
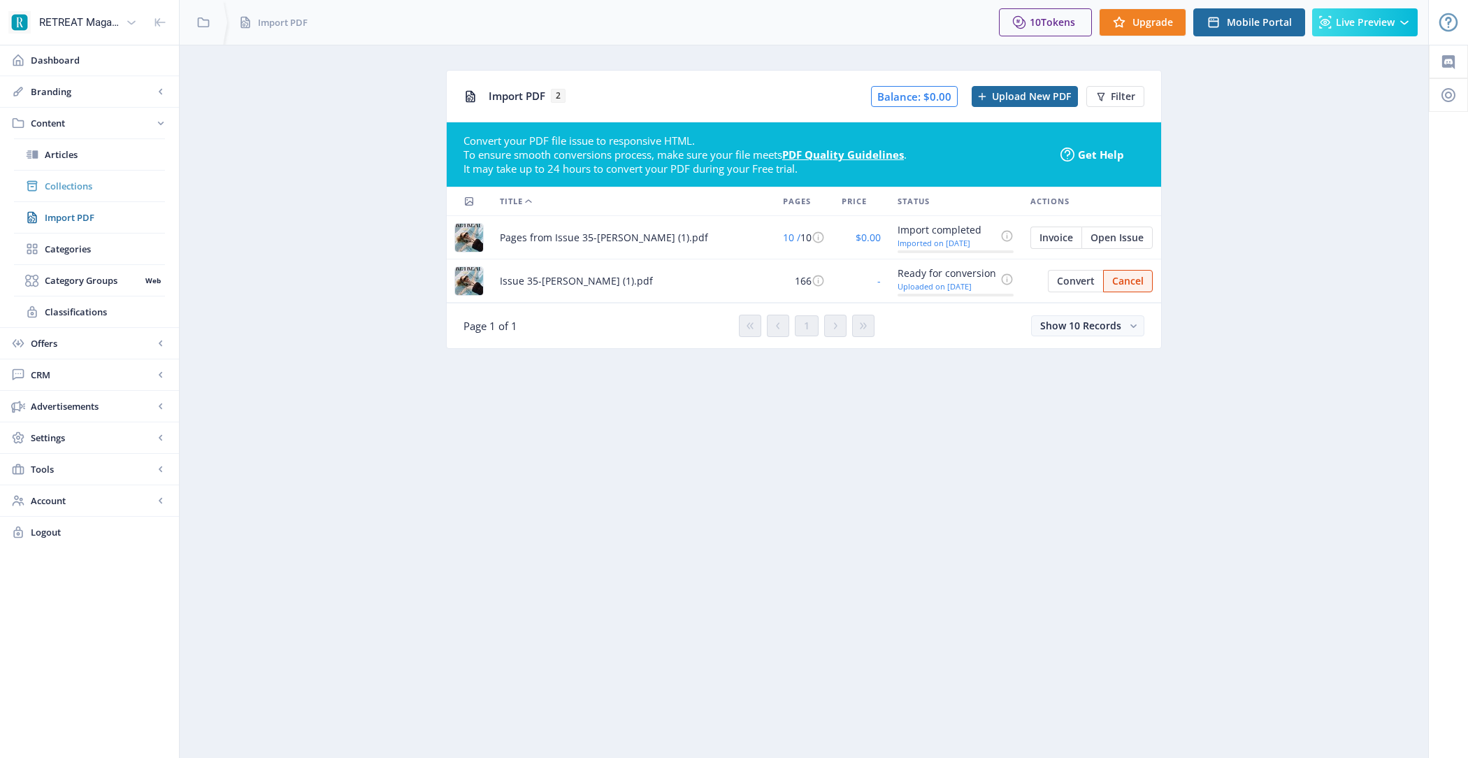
click at [129, 189] on span "Collections" at bounding box center [105, 186] width 120 height 14
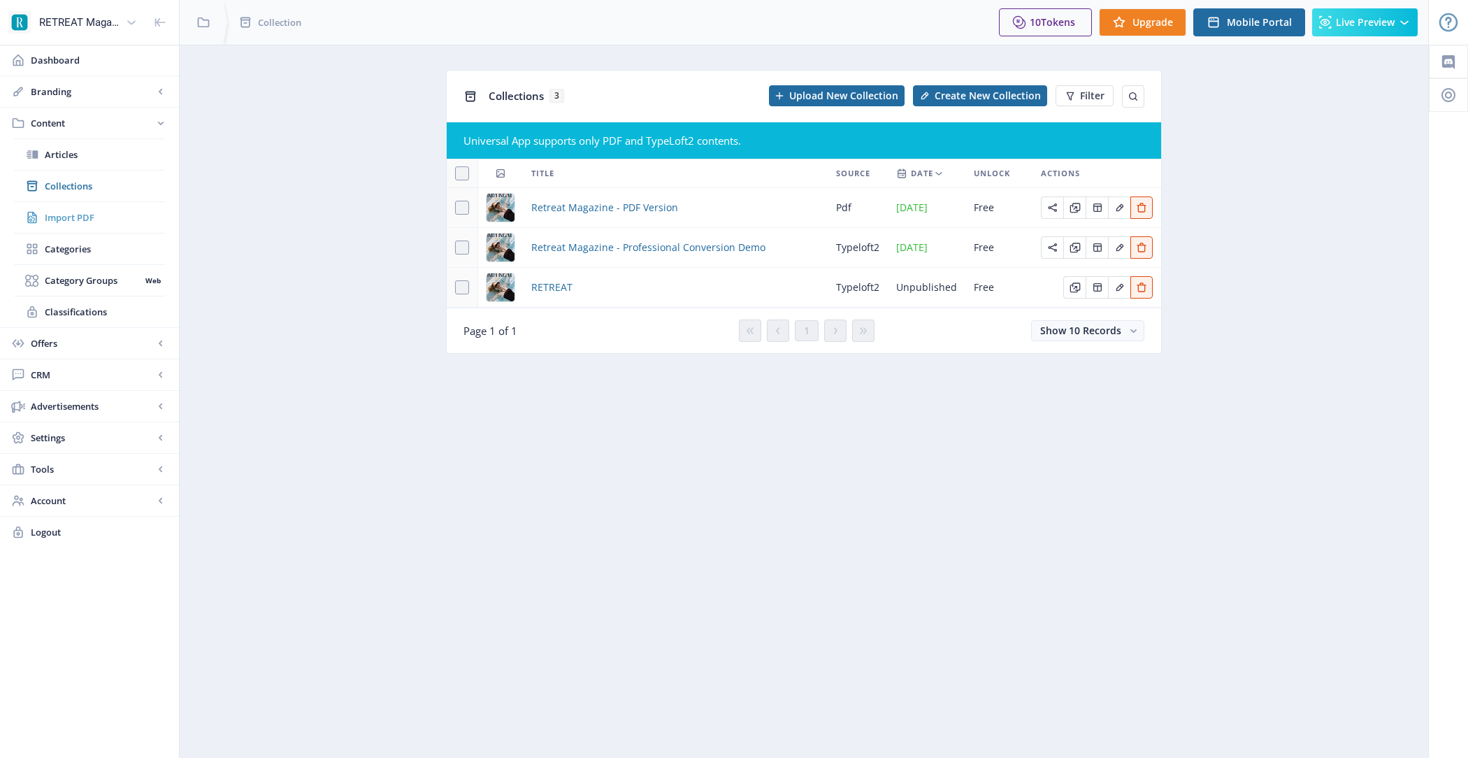
click at [129, 217] on span "Import PDF" at bounding box center [105, 217] width 120 height 14
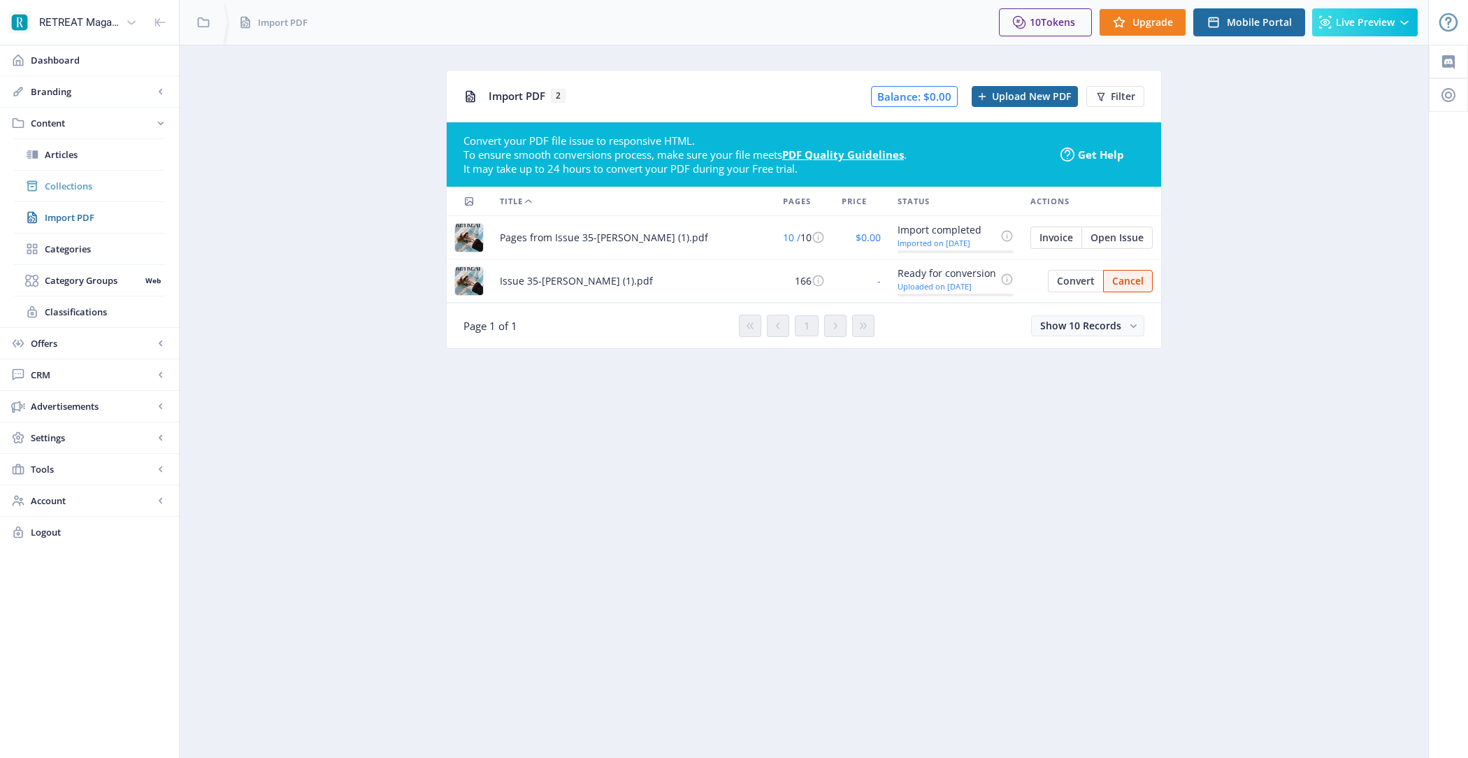
click at [101, 182] on span "Collections" at bounding box center [105, 186] width 120 height 14
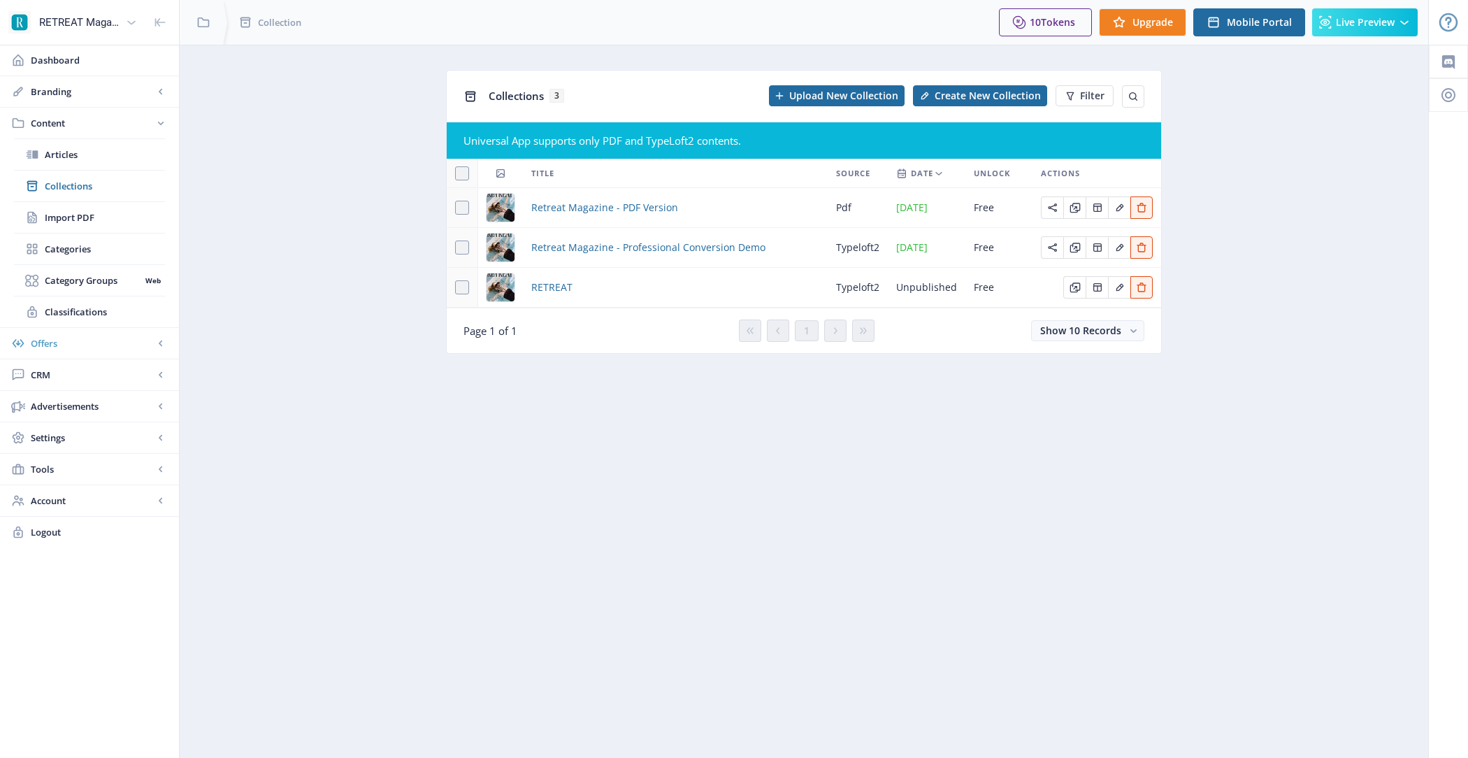
click at [147, 336] on span "Offers" at bounding box center [92, 343] width 123 height 14
click at [146, 305] on span "Advertisements" at bounding box center [92, 312] width 123 height 14
click at [150, 337] on span "Tools" at bounding box center [92, 343] width 123 height 14
